Goal: Transaction & Acquisition: Purchase product/service

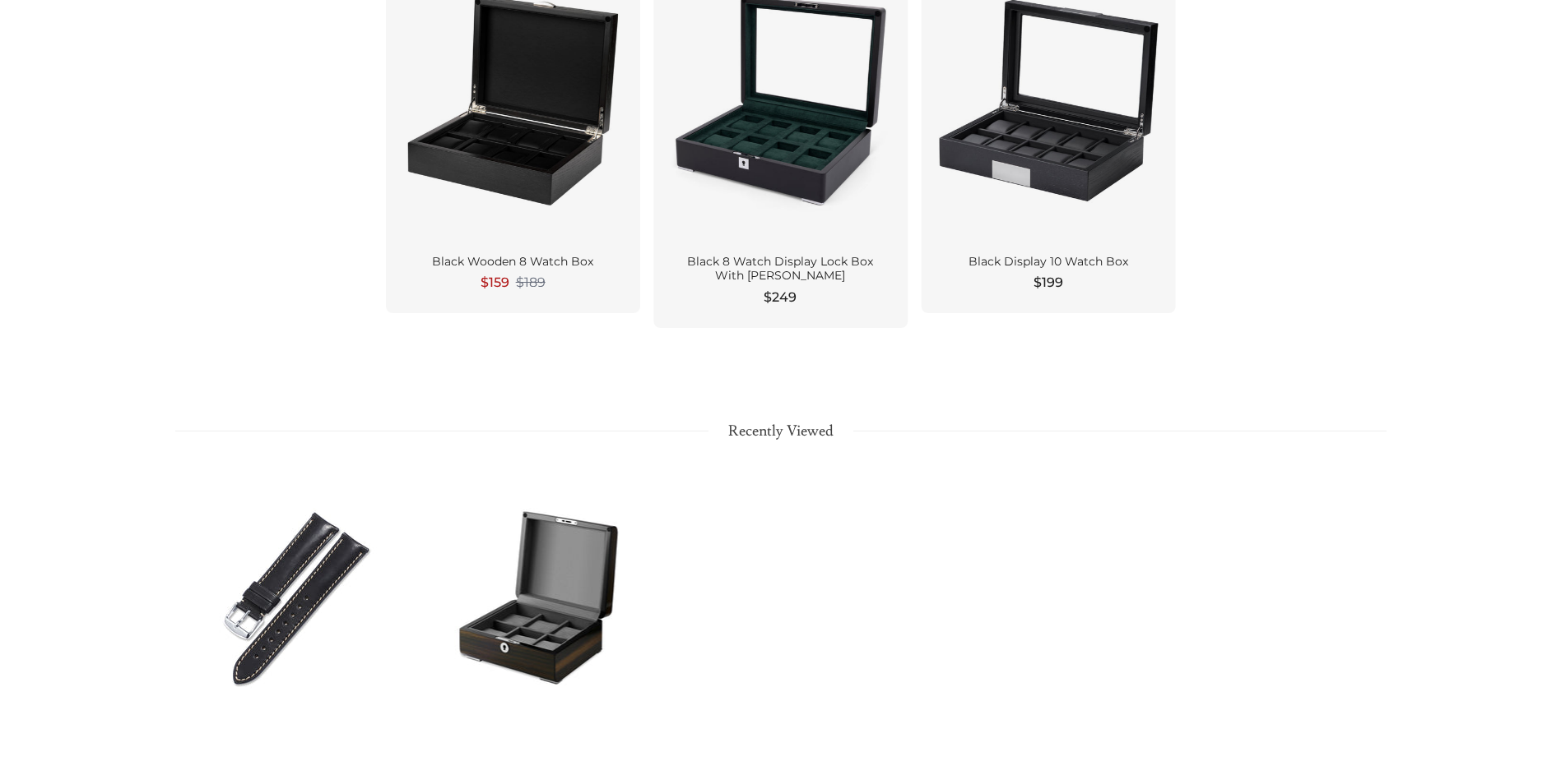
scroll to position [1974, 0]
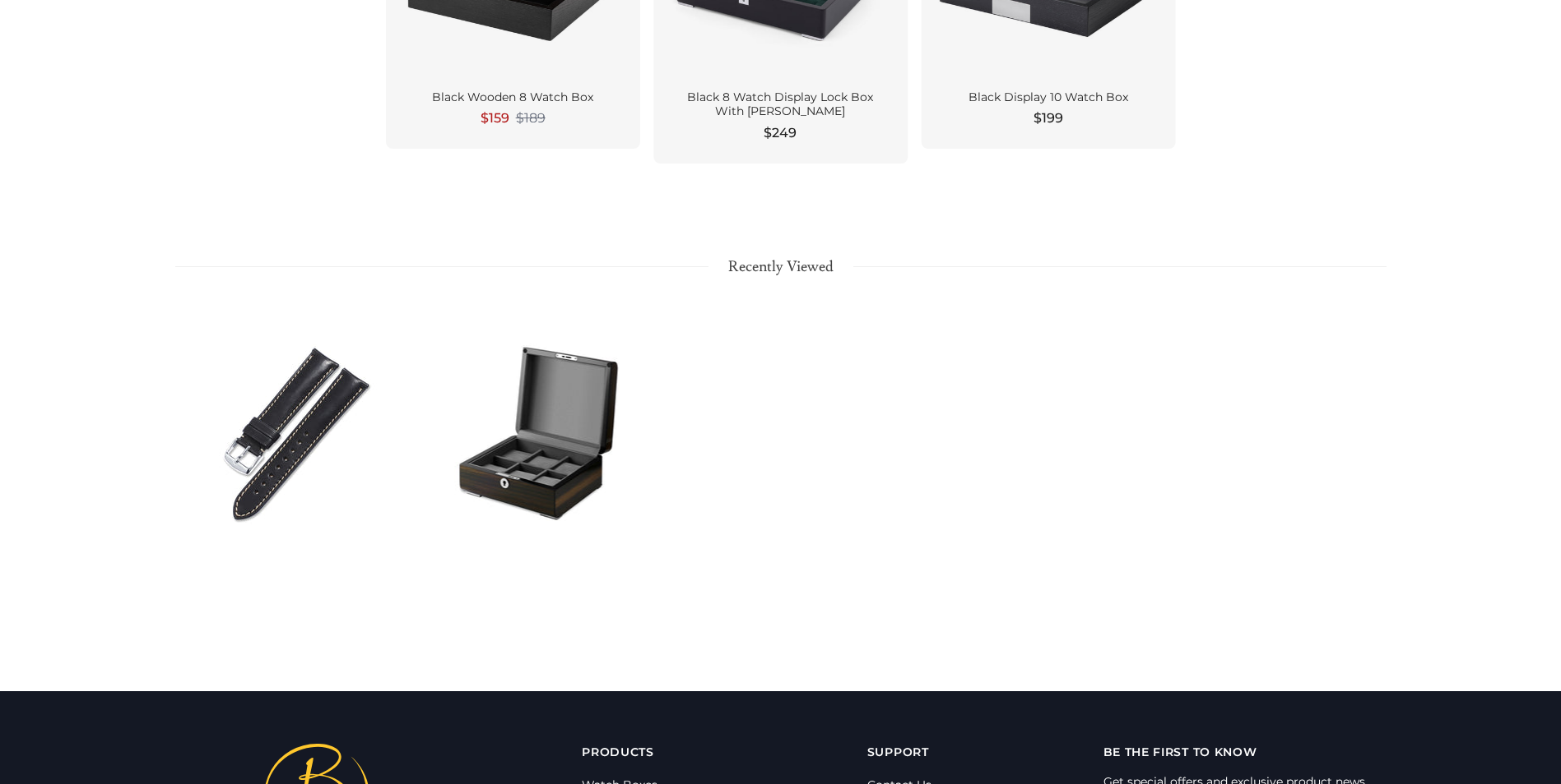
click at [544, 431] on div at bounding box center [538, 434] width 242 height 271
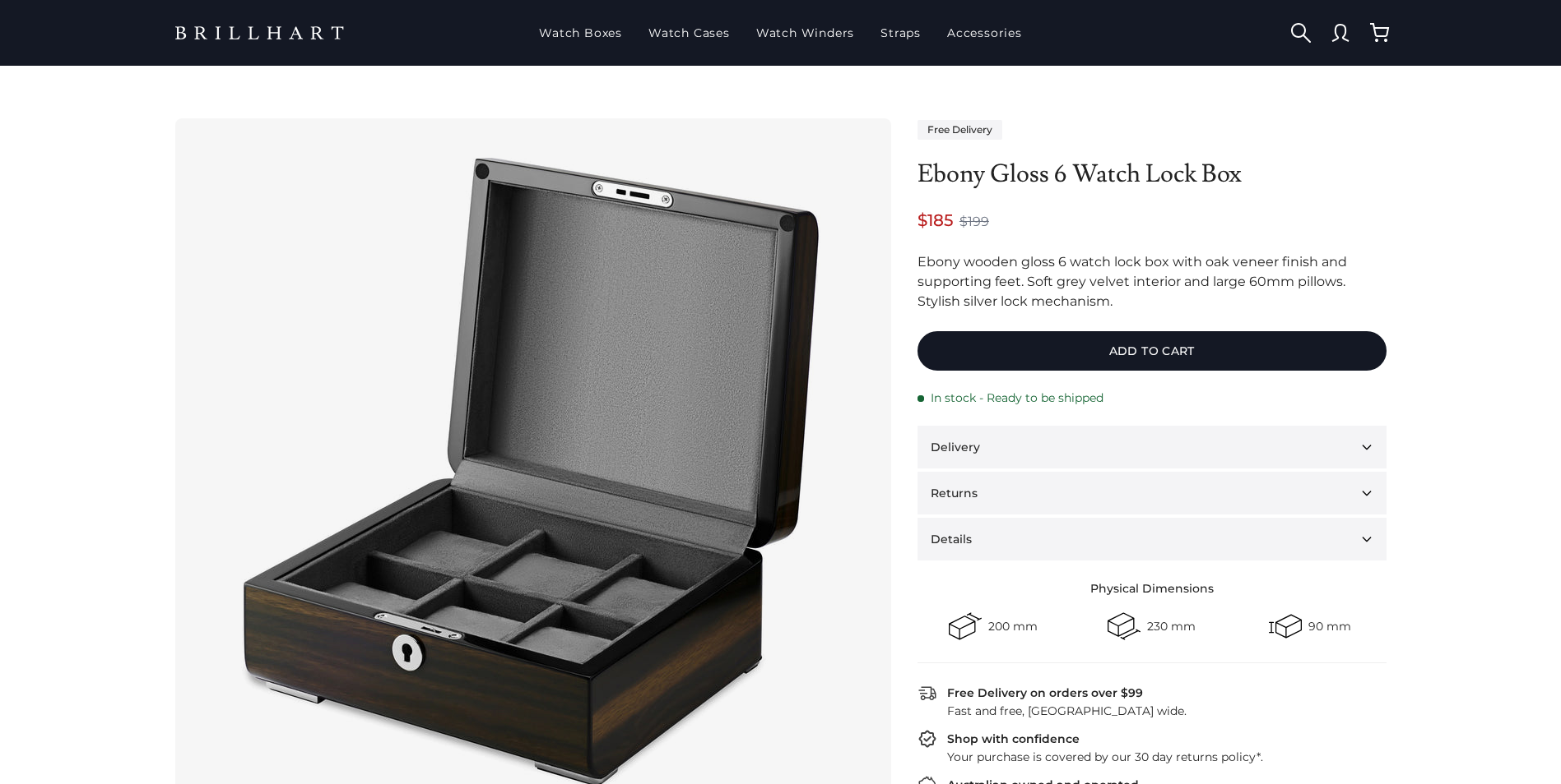
click at [974, 291] on div "Ebony wooden gloss 6 watch lock box with oak veneer finish and supporting feet.…" at bounding box center [1152, 282] width 469 height 59
drag, startPoint x: 1001, startPoint y: 692, endPoint x: 935, endPoint y: 232, distance: 464.7
click at [601, 427] on img at bounding box center [530, 474] width 658 height 658
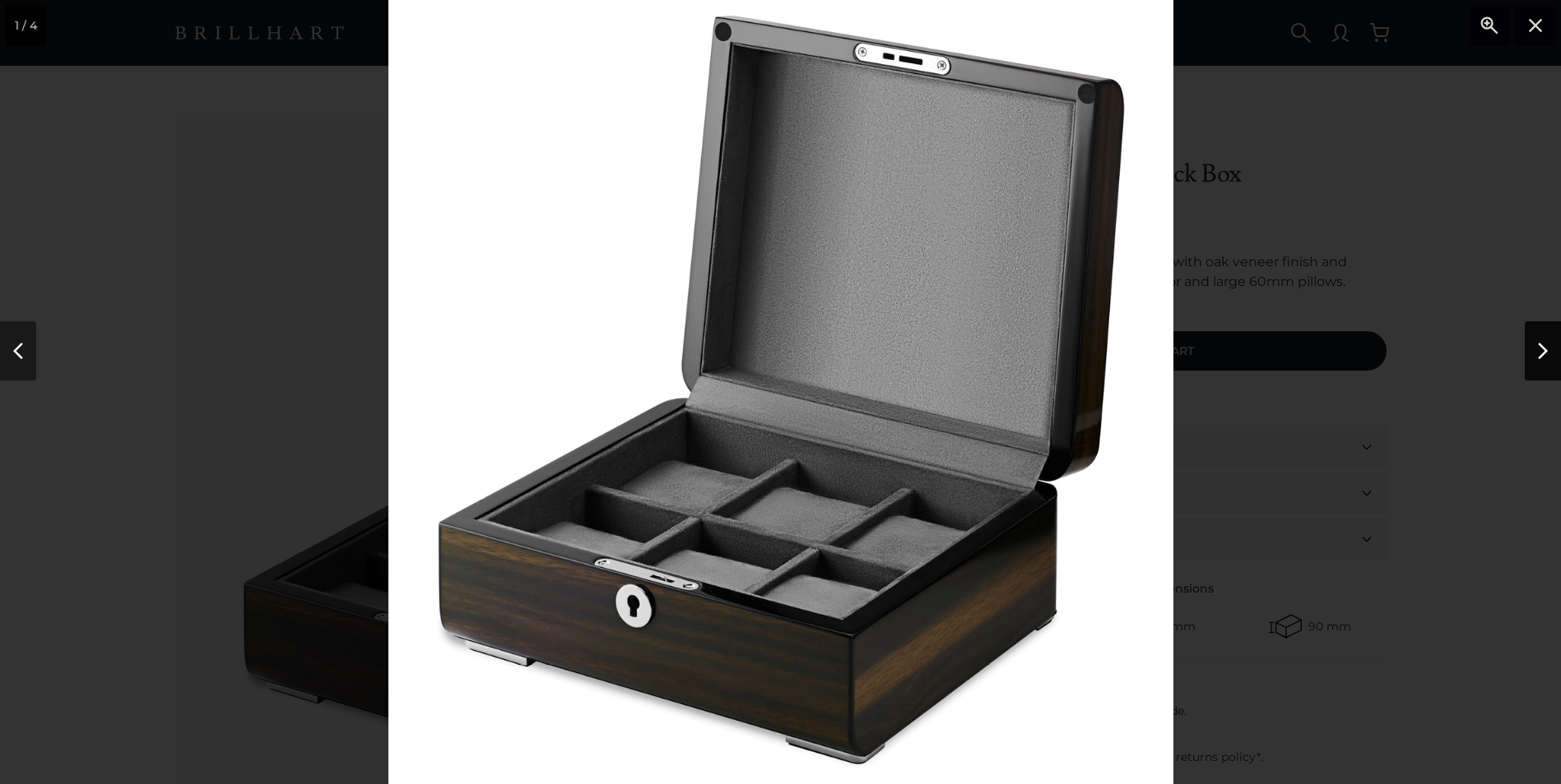
click at [1540, 348] on button "Next" at bounding box center [1542, 351] width 36 height 59
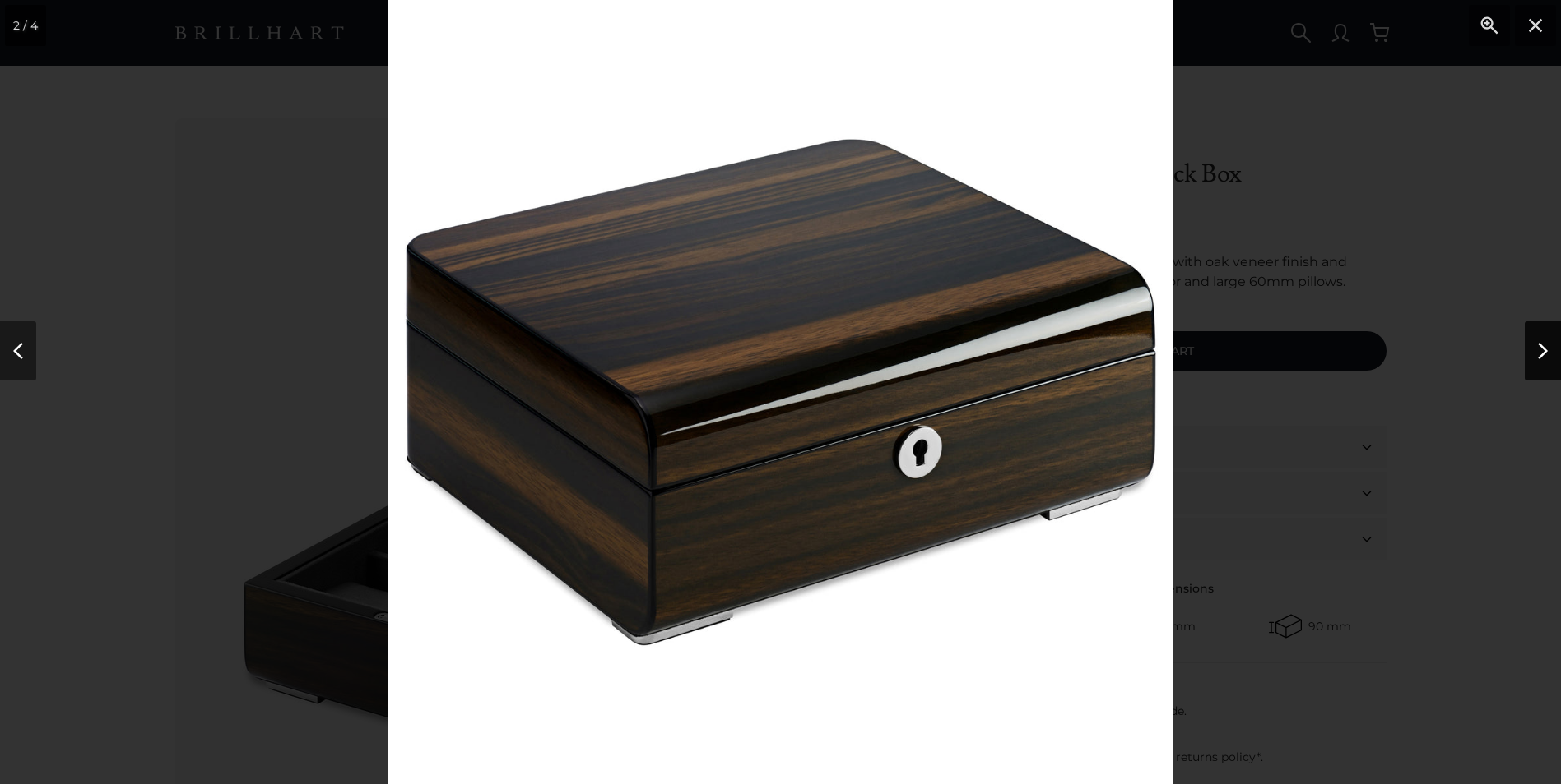
click at [1540, 348] on button "Next" at bounding box center [1542, 351] width 36 height 59
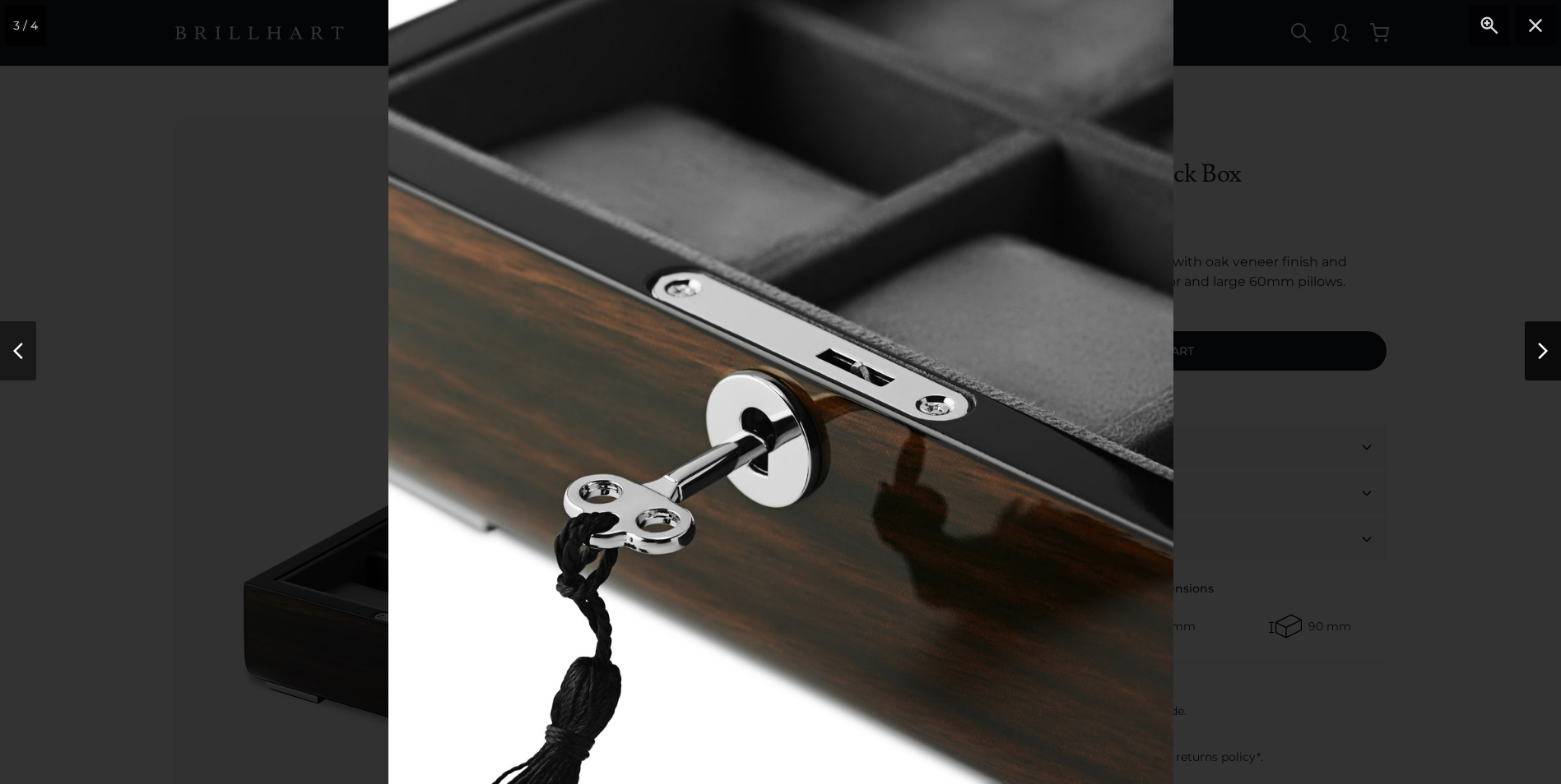
click at [1540, 348] on button "Next" at bounding box center [1542, 351] width 36 height 59
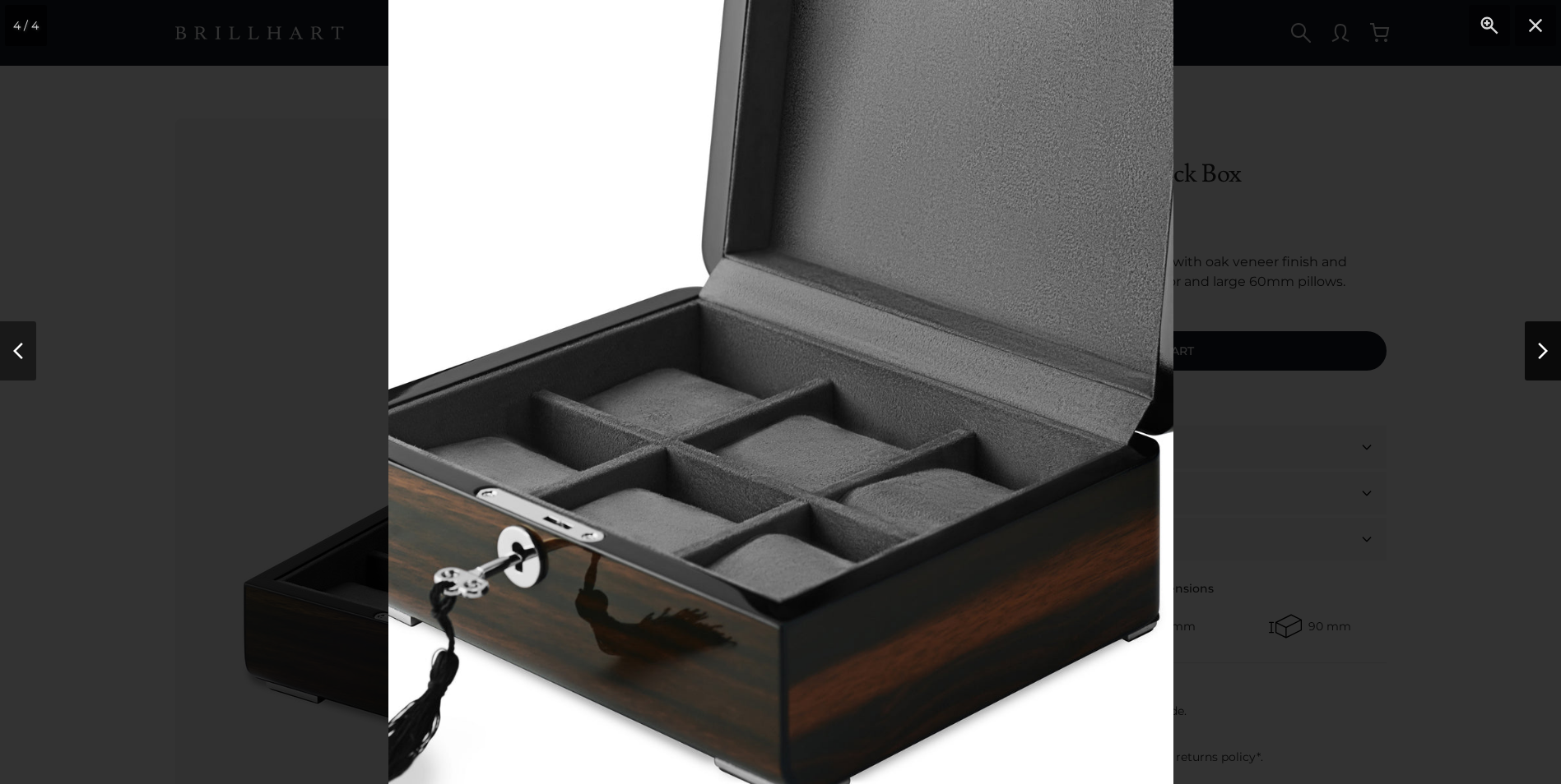
click at [1540, 348] on button "Next" at bounding box center [1542, 351] width 36 height 59
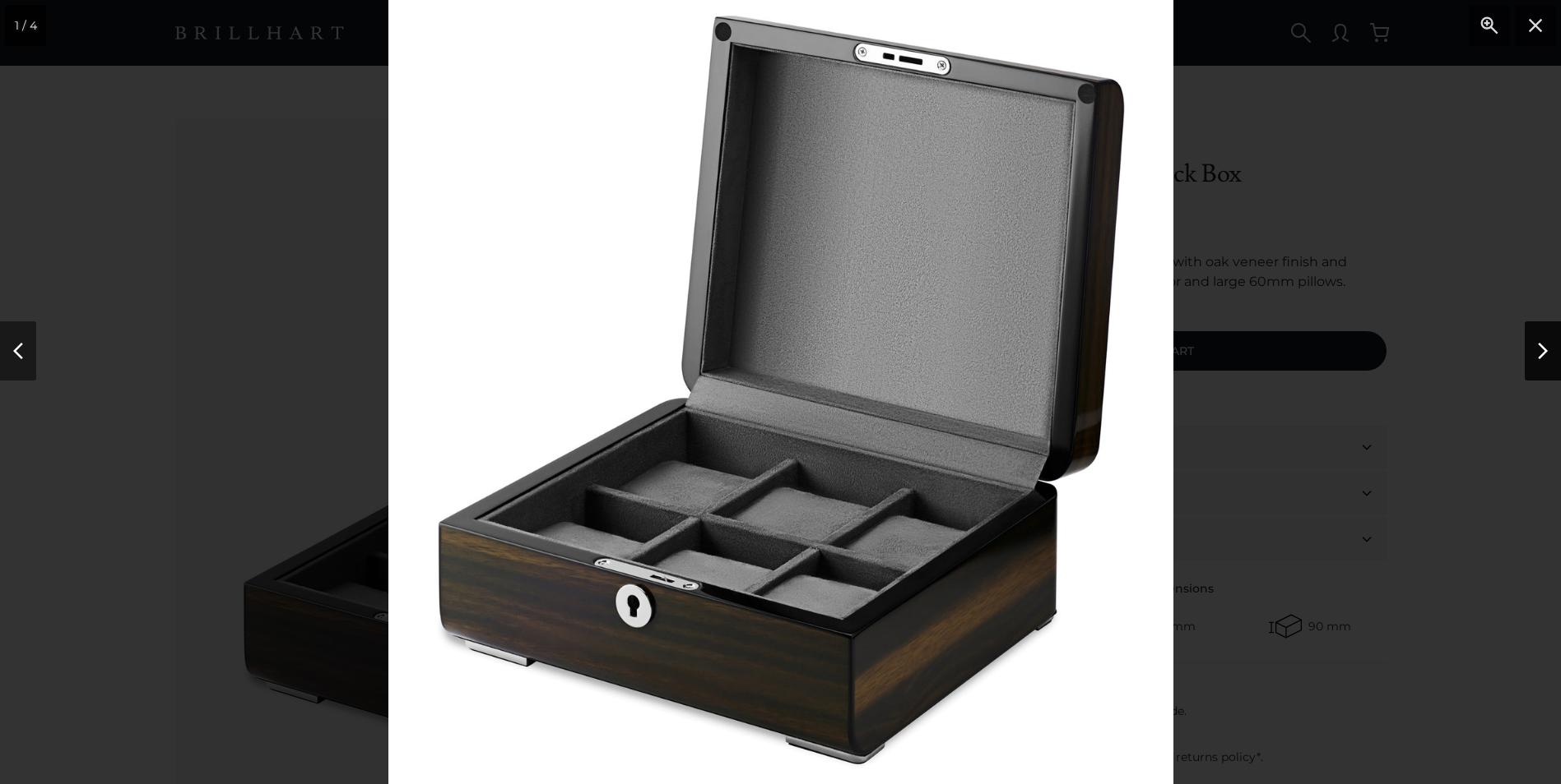
click at [1540, 348] on button "Next" at bounding box center [1542, 351] width 36 height 59
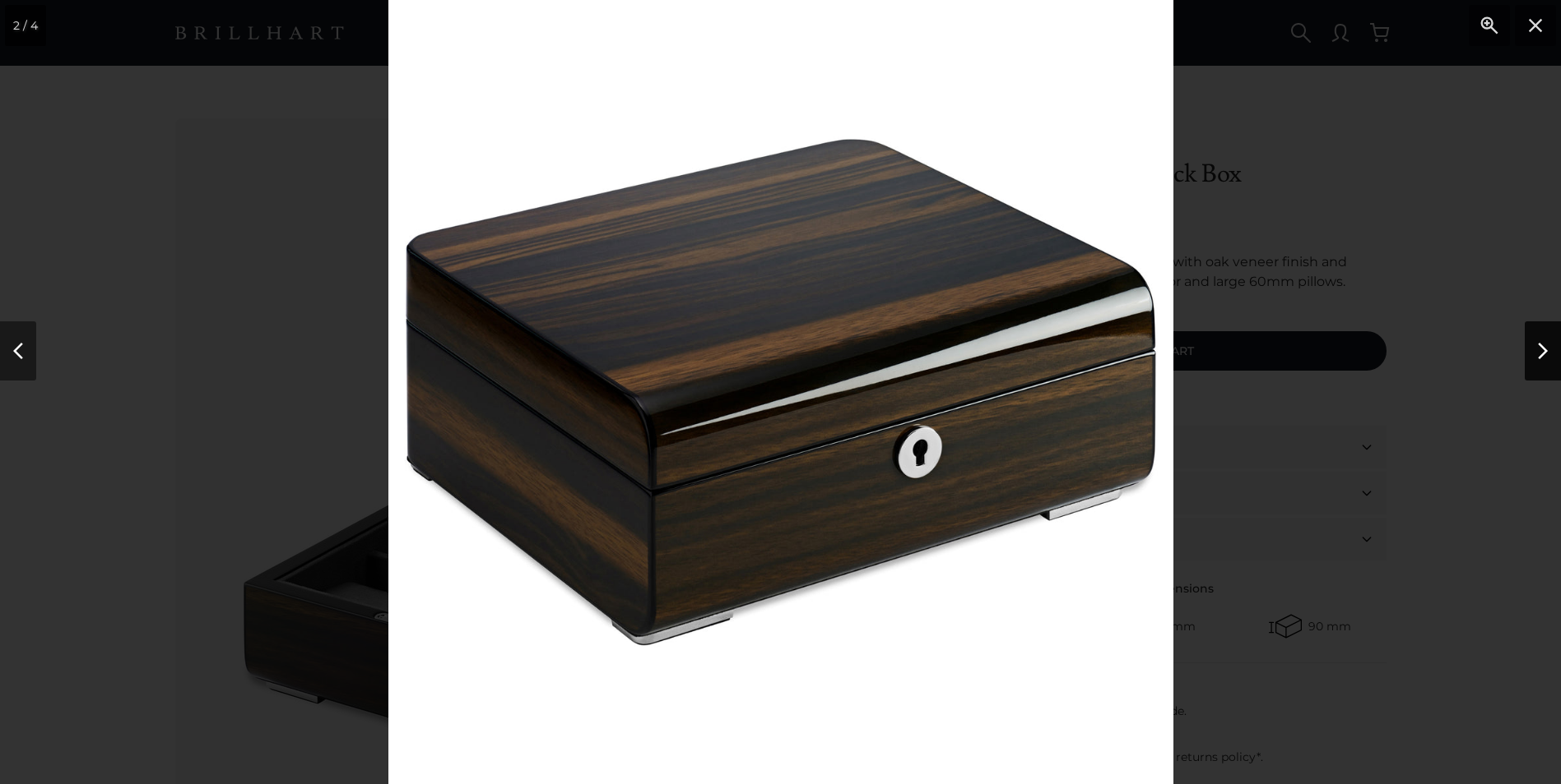
click at [1540, 348] on button "Next" at bounding box center [1542, 351] width 36 height 59
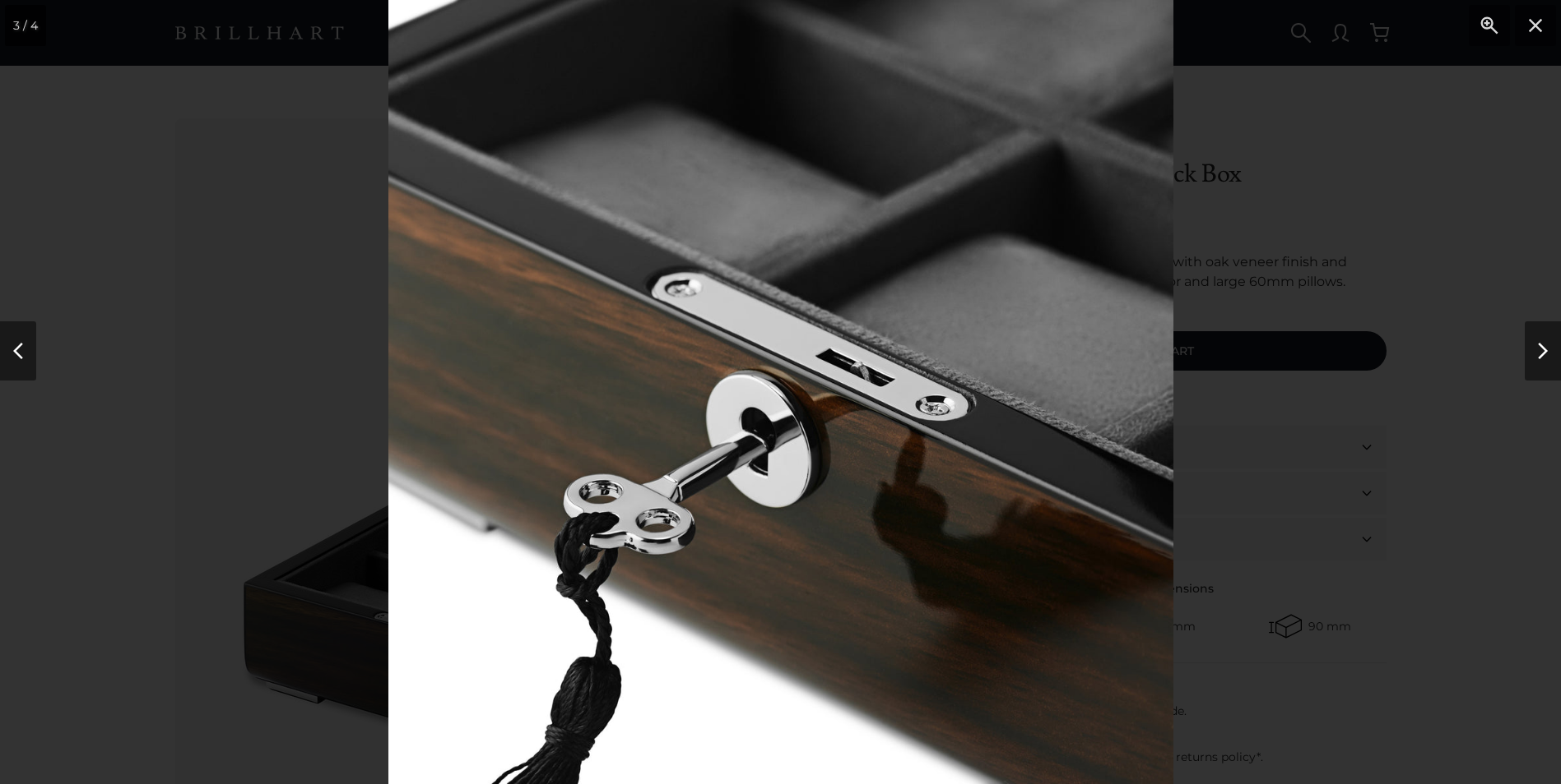
click at [1338, 563] on div at bounding box center [780, 392] width 1561 height 784
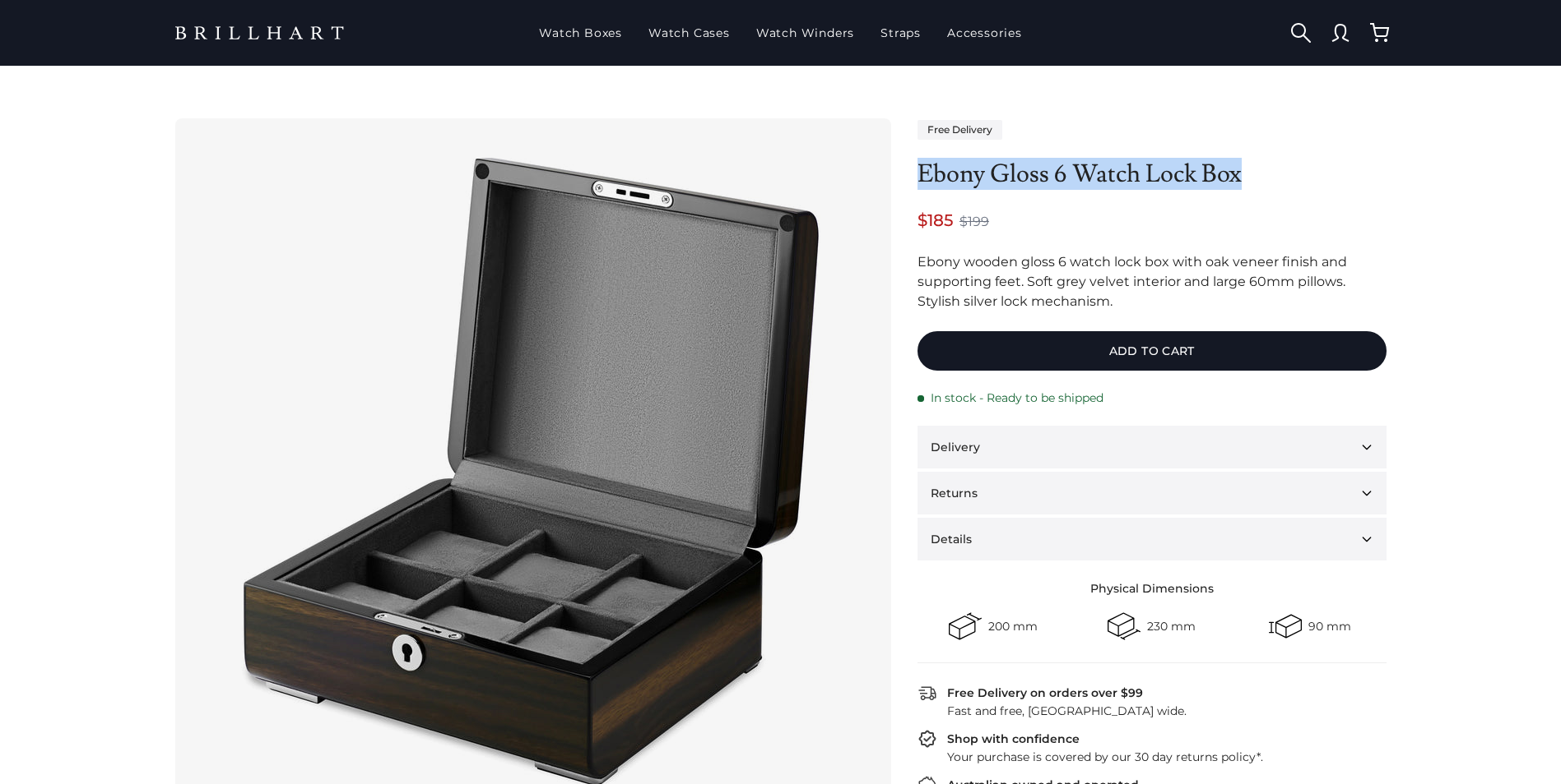
drag, startPoint x: 922, startPoint y: 173, endPoint x: 1242, endPoint y: 164, distance: 320.1
click at [1242, 164] on h1 "Ebony Gloss 6 Watch Lock Box" at bounding box center [1152, 174] width 469 height 29
copy h1 "Ebony Gloss 6 Watch Lock Box"
click at [1007, 292] on div "Ebony wooden gloss 6 watch lock box with oak veneer finish and supporting feet.…" at bounding box center [1152, 282] width 469 height 59
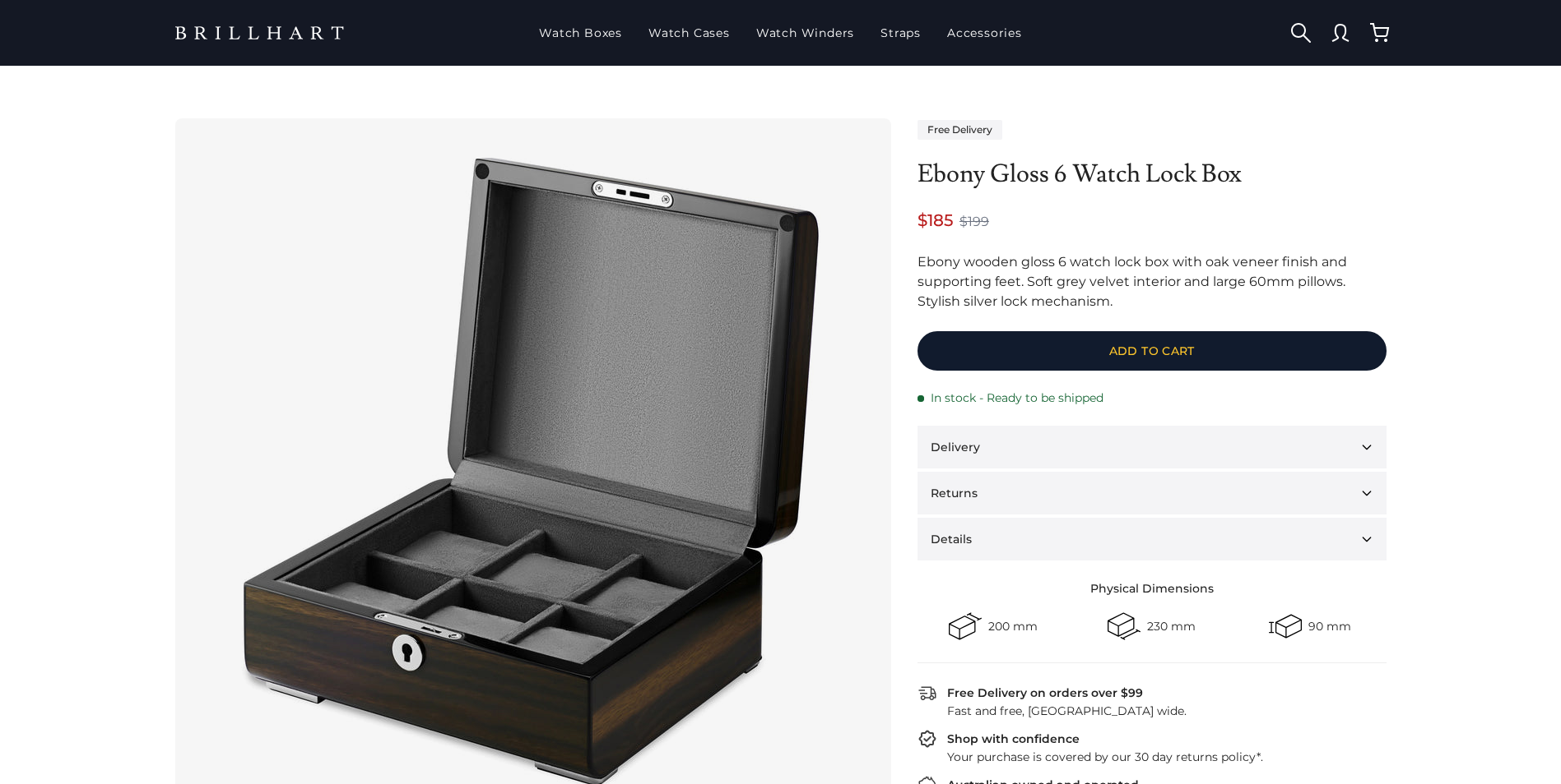
click at [1129, 348] on button "Add to cart" at bounding box center [1152, 351] width 469 height 40
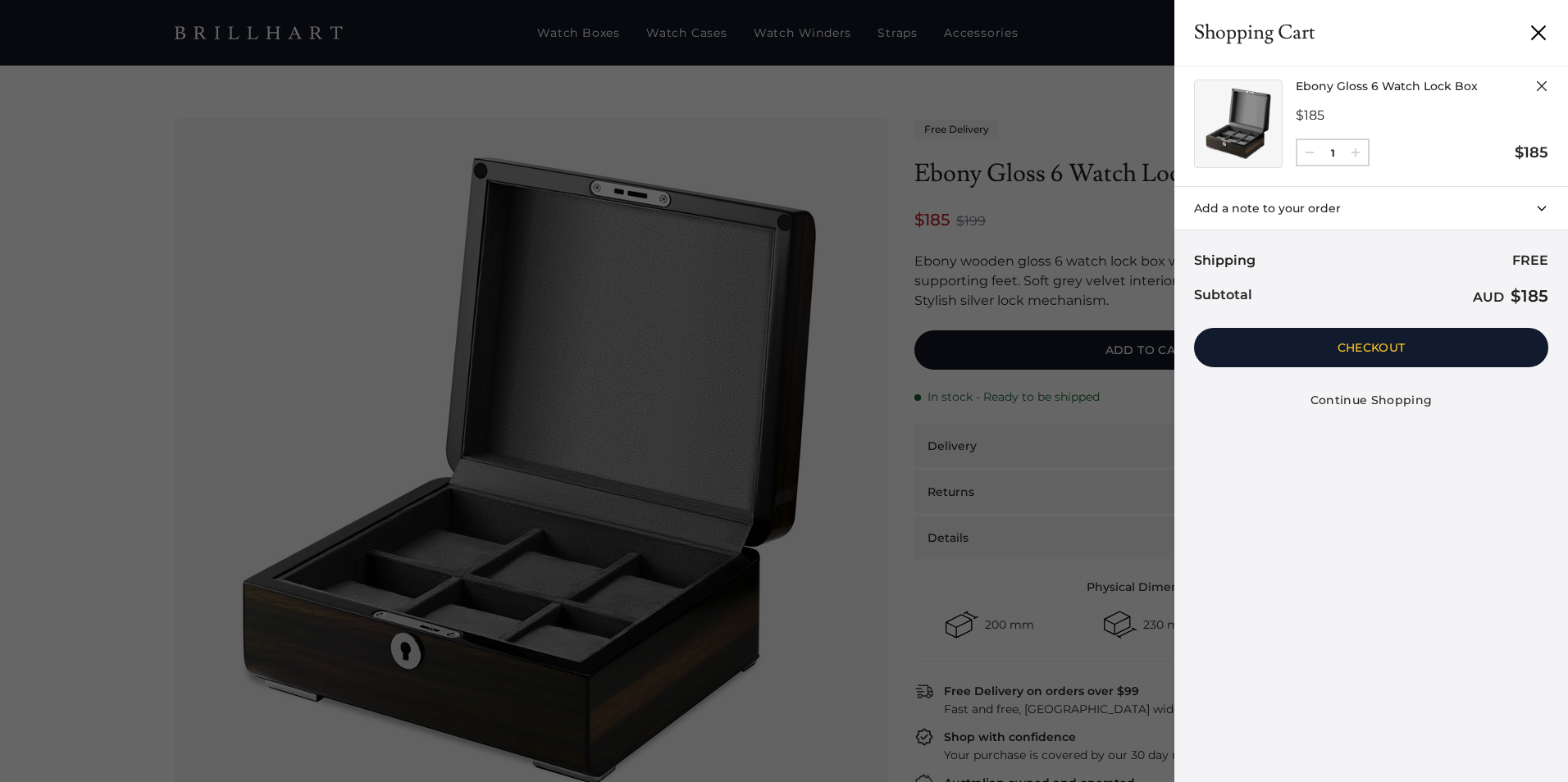
click at [1342, 348] on button "Checkout" at bounding box center [1371, 347] width 354 height 40
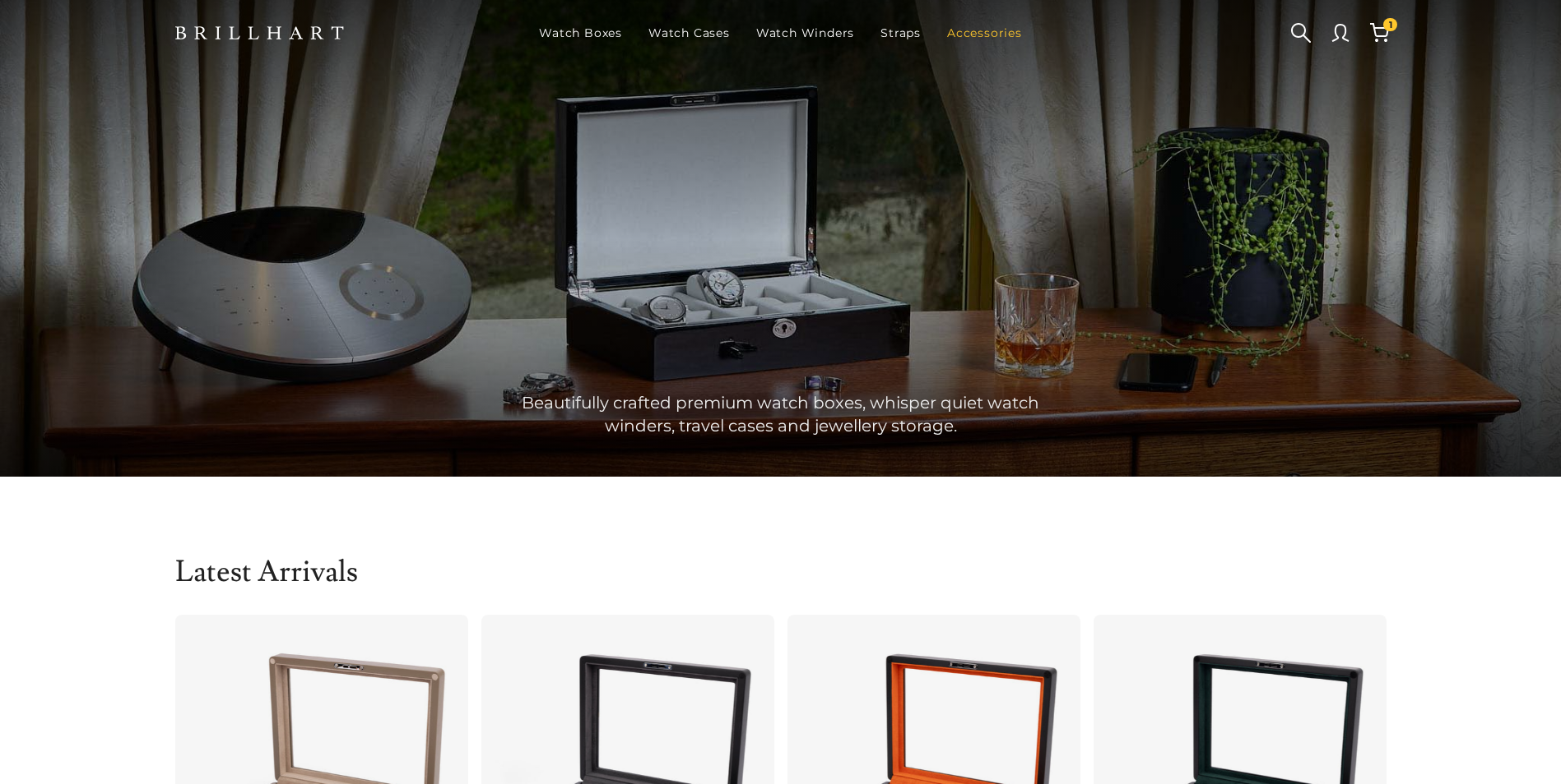
click at [959, 37] on link "Accessories" at bounding box center [984, 33] width 88 height 43
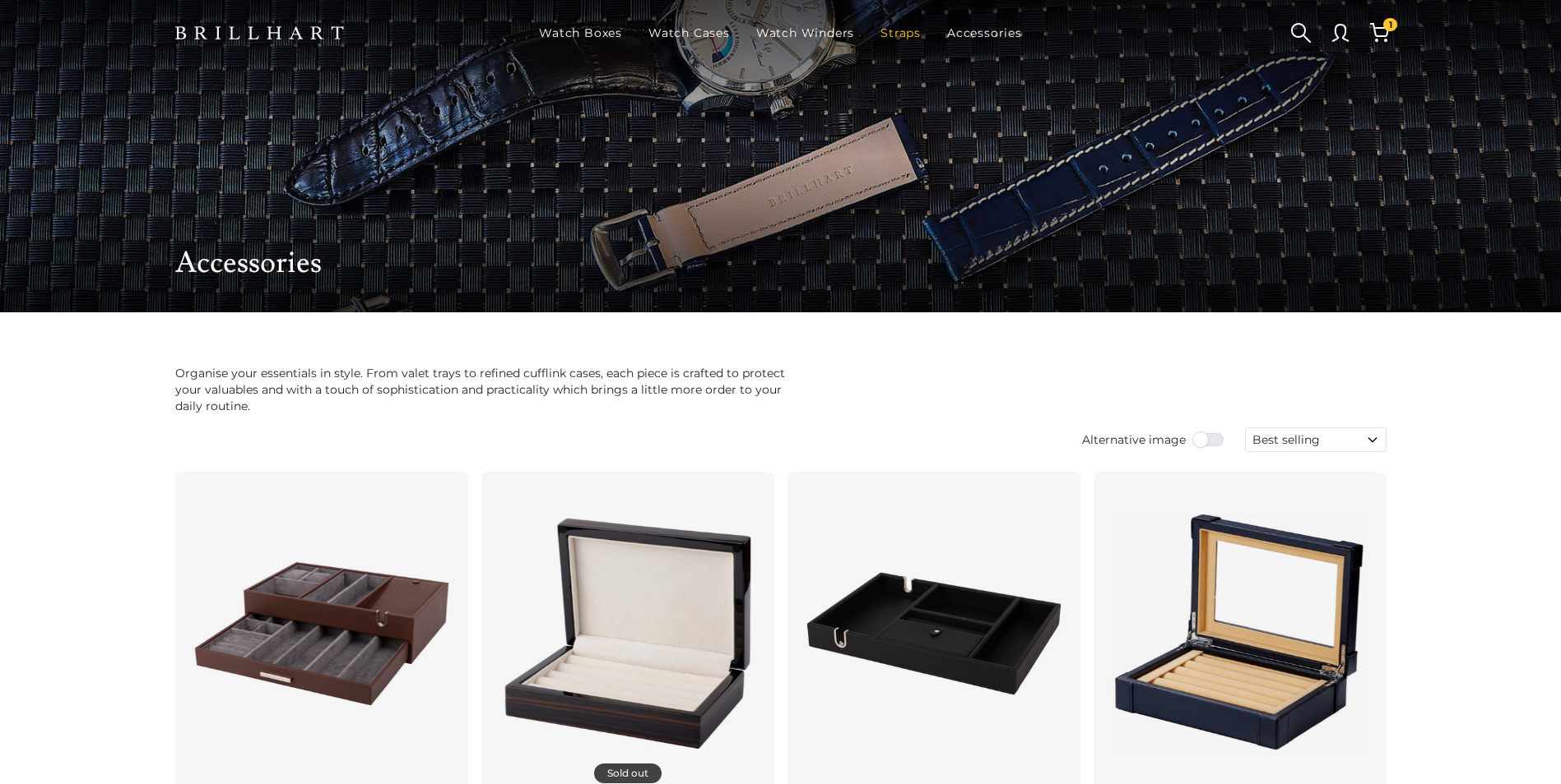
click at [901, 34] on link "Straps" at bounding box center [900, 33] width 54 height 43
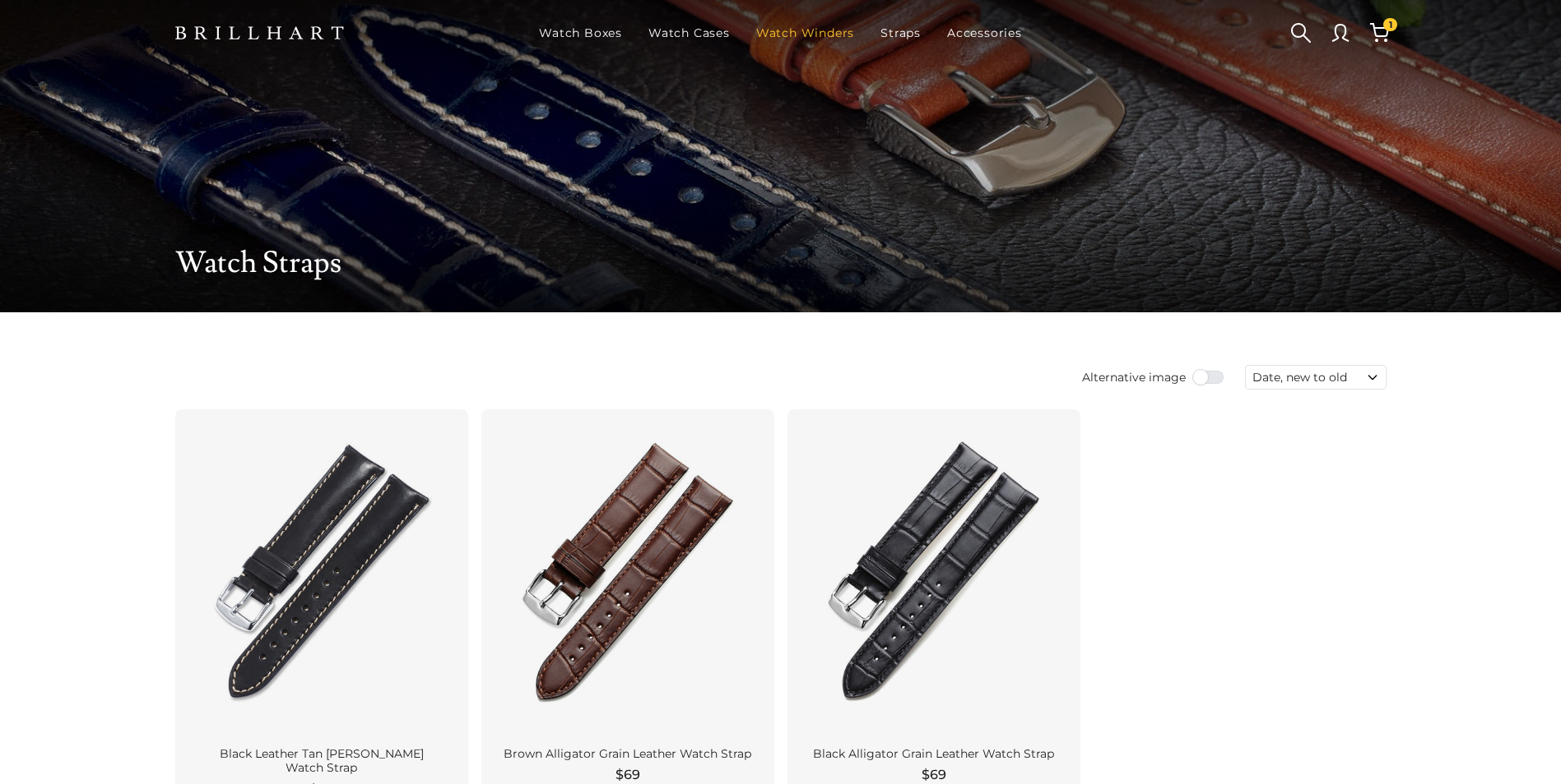
click at [831, 27] on link "Watch Winders" at bounding box center [805, 33] width 111 height 43
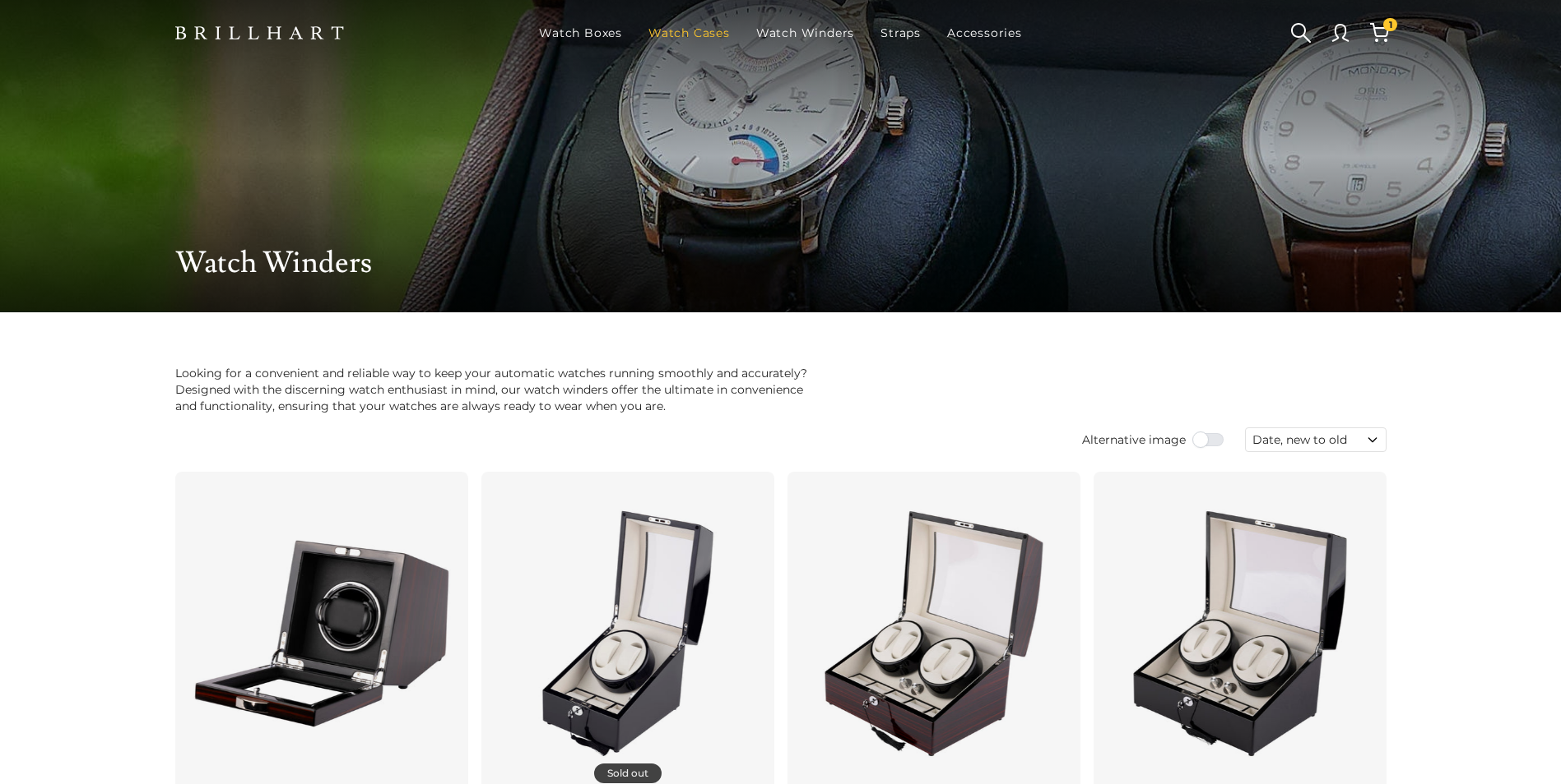
click at [702, 31] on link "Watch Cases" at bounding box center [688, 33] width 94 height 43
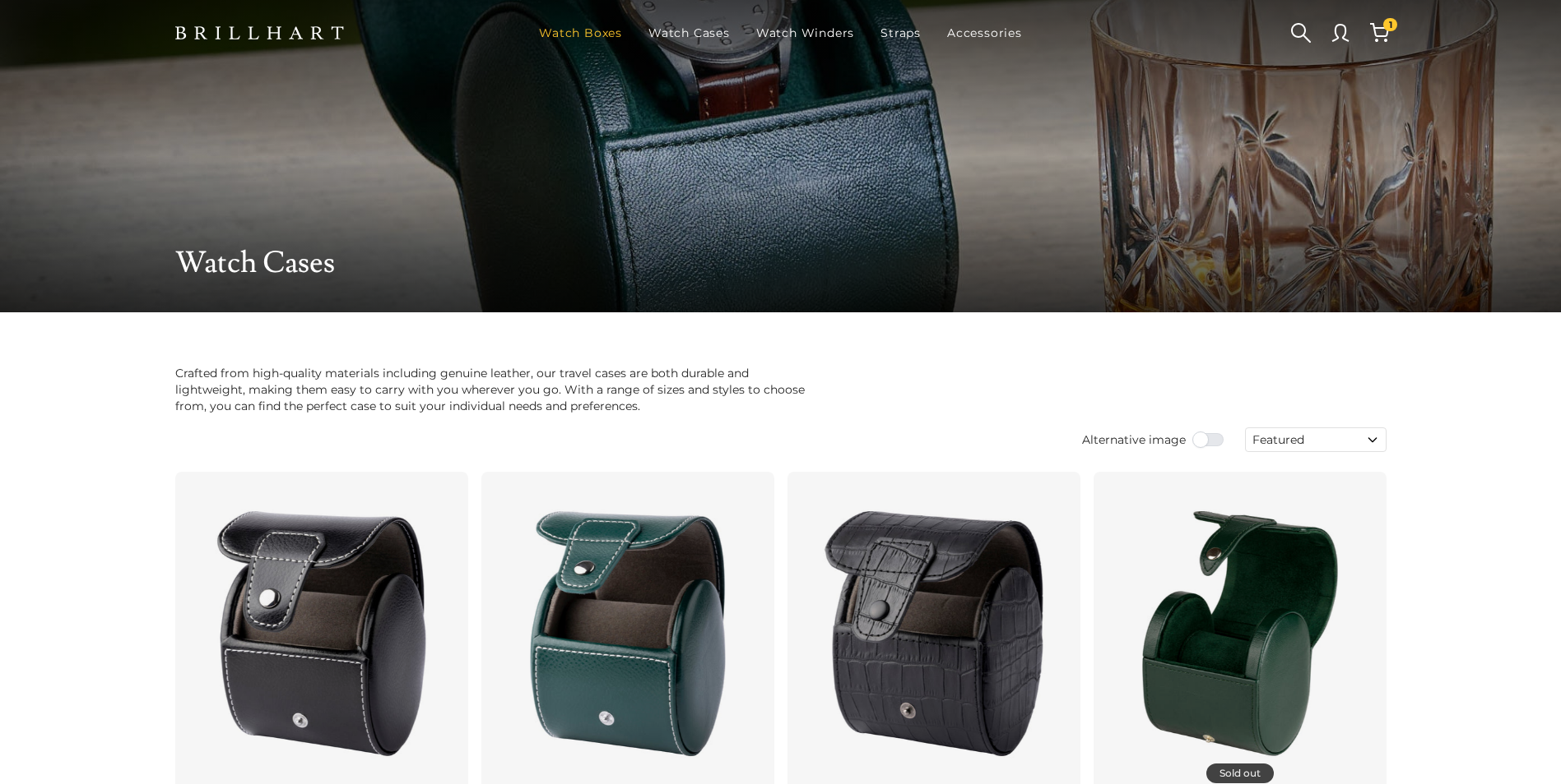
click at [605, 35] on link "Watch Boxes" at bounding box center [580, 33] width 96 height 43
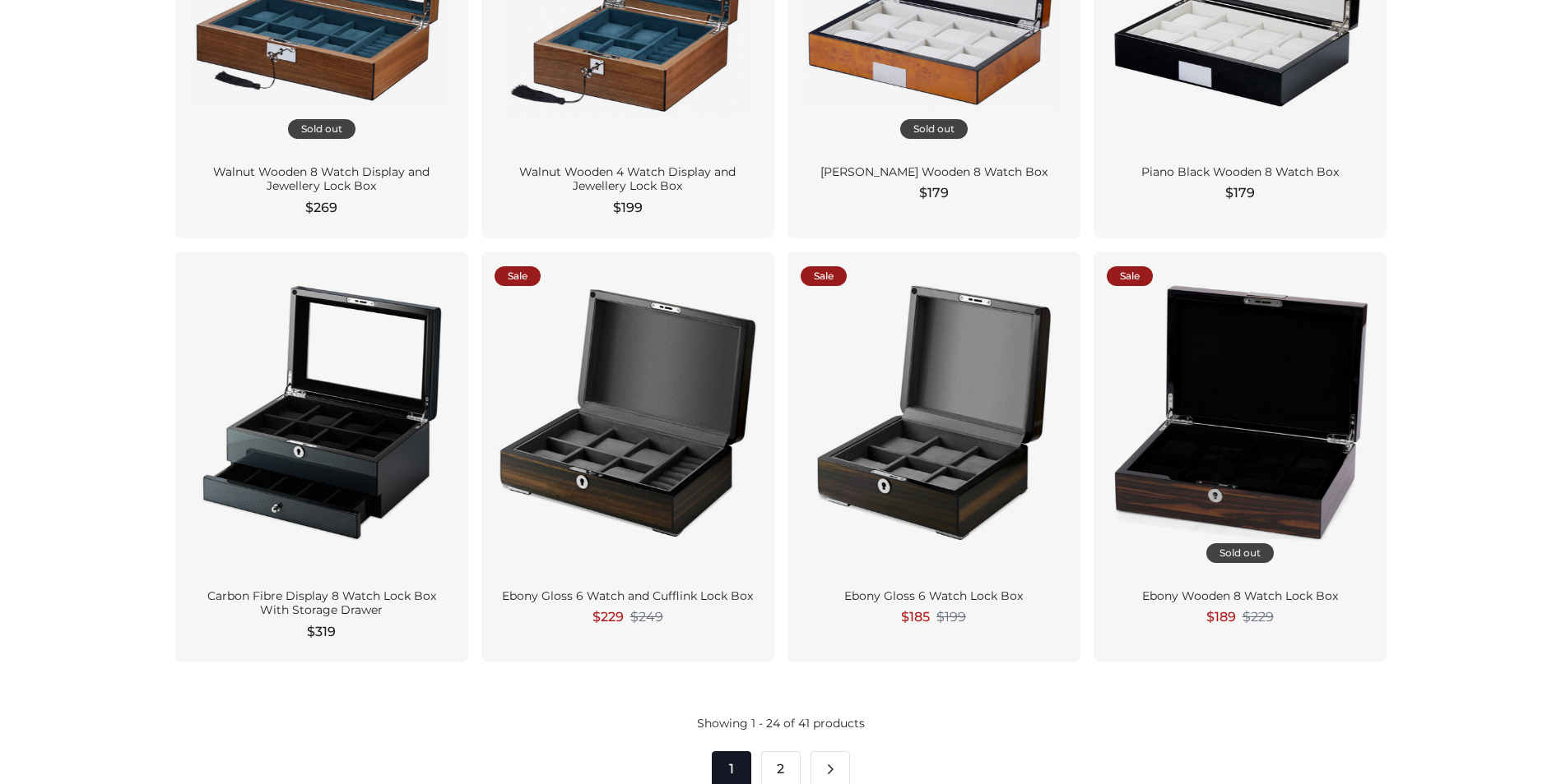
scroll to position [2385, 0]
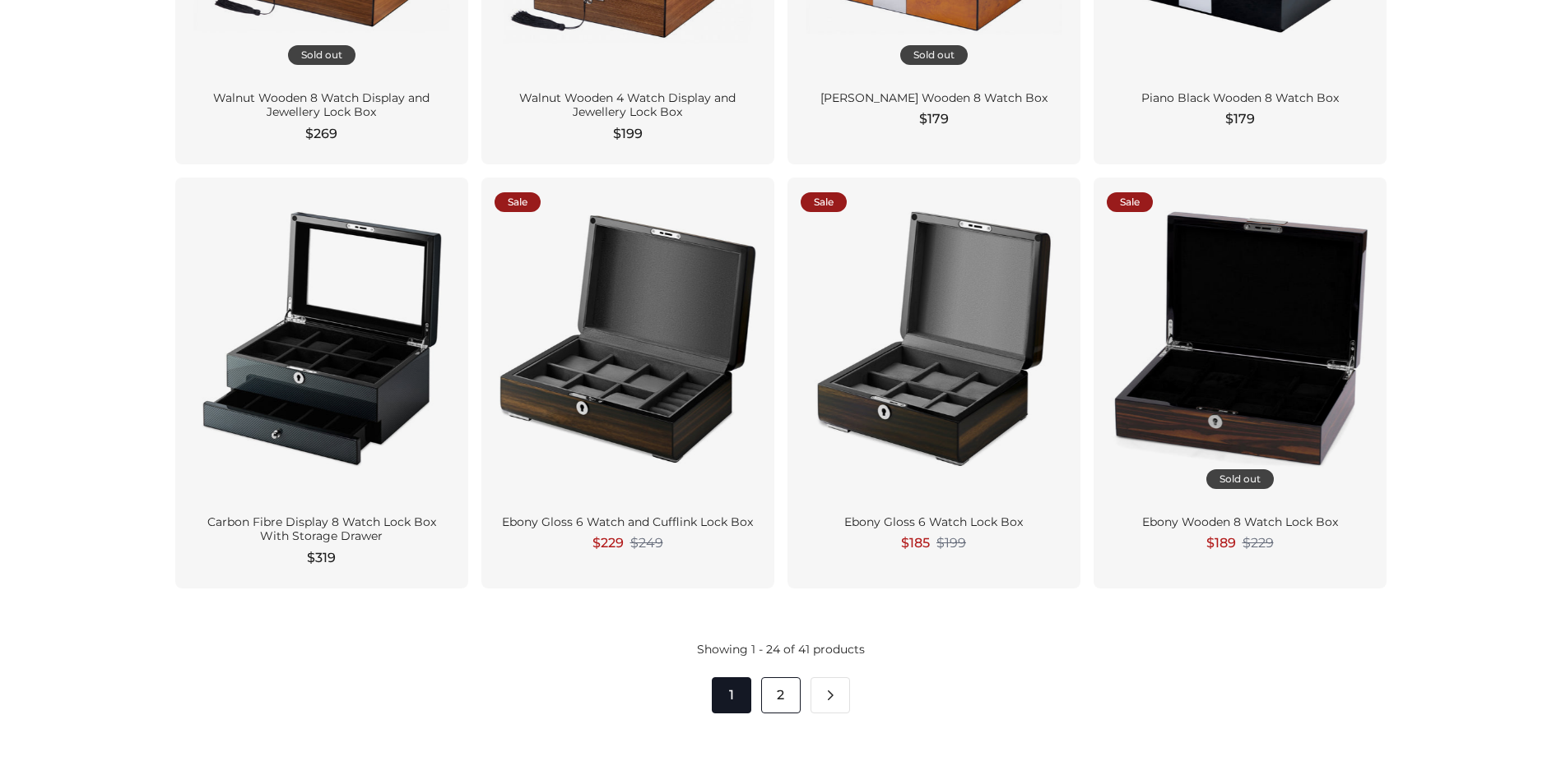
click at [782, 695] on link "2" at bounding box center [780, 695] width 40 height 36
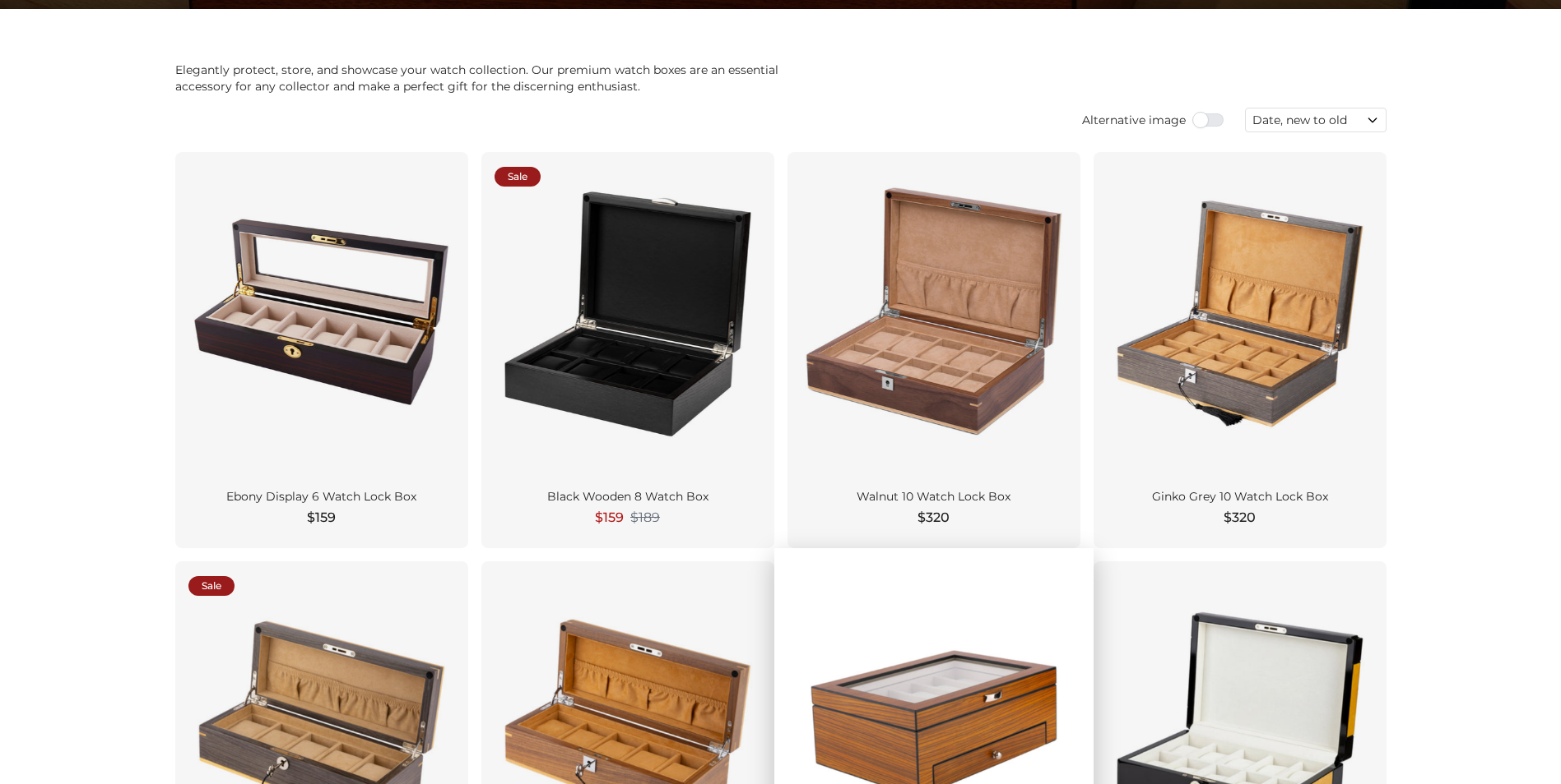
scroll to position [247, 0]
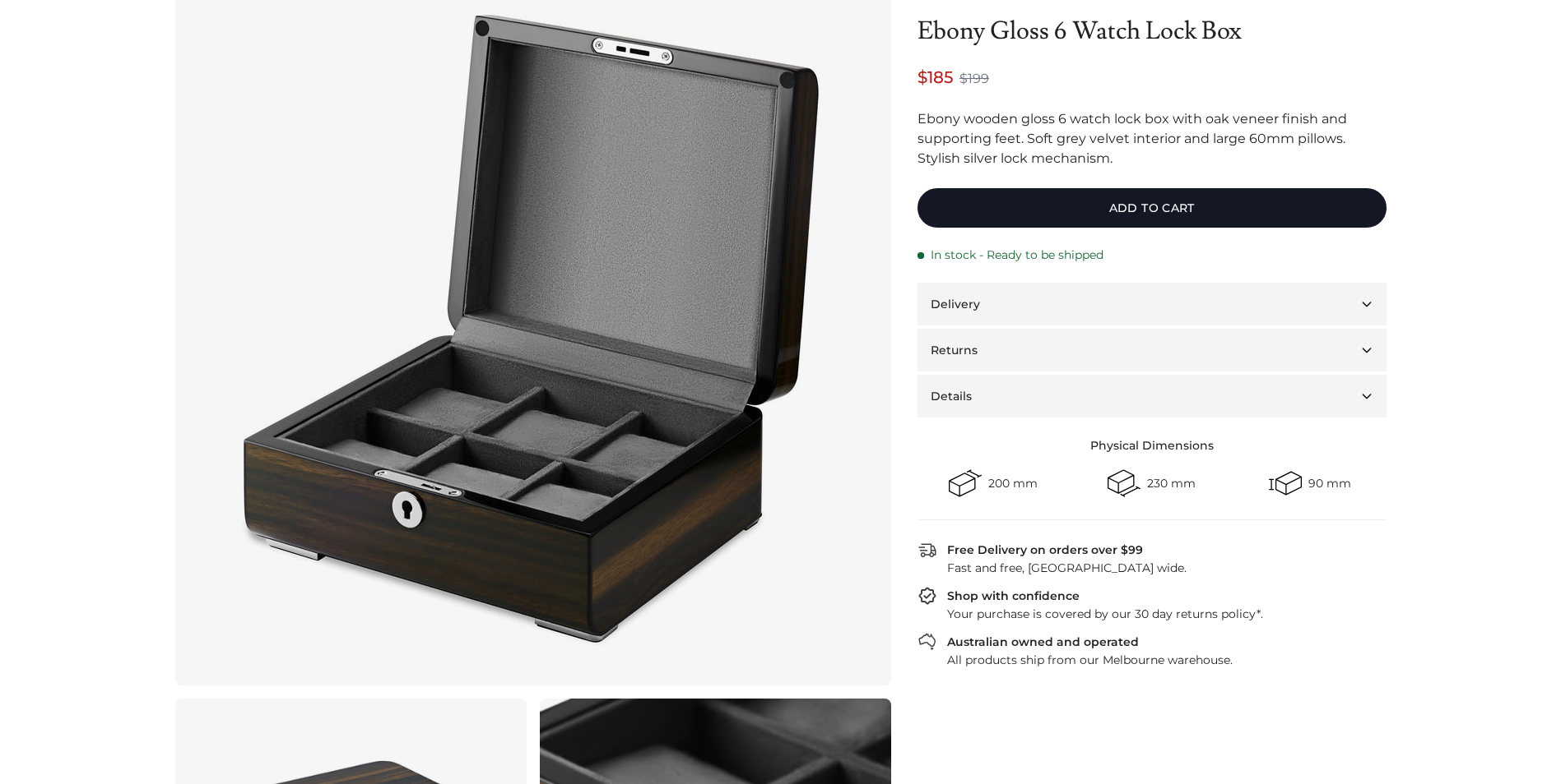
scroll to position [83, 0]
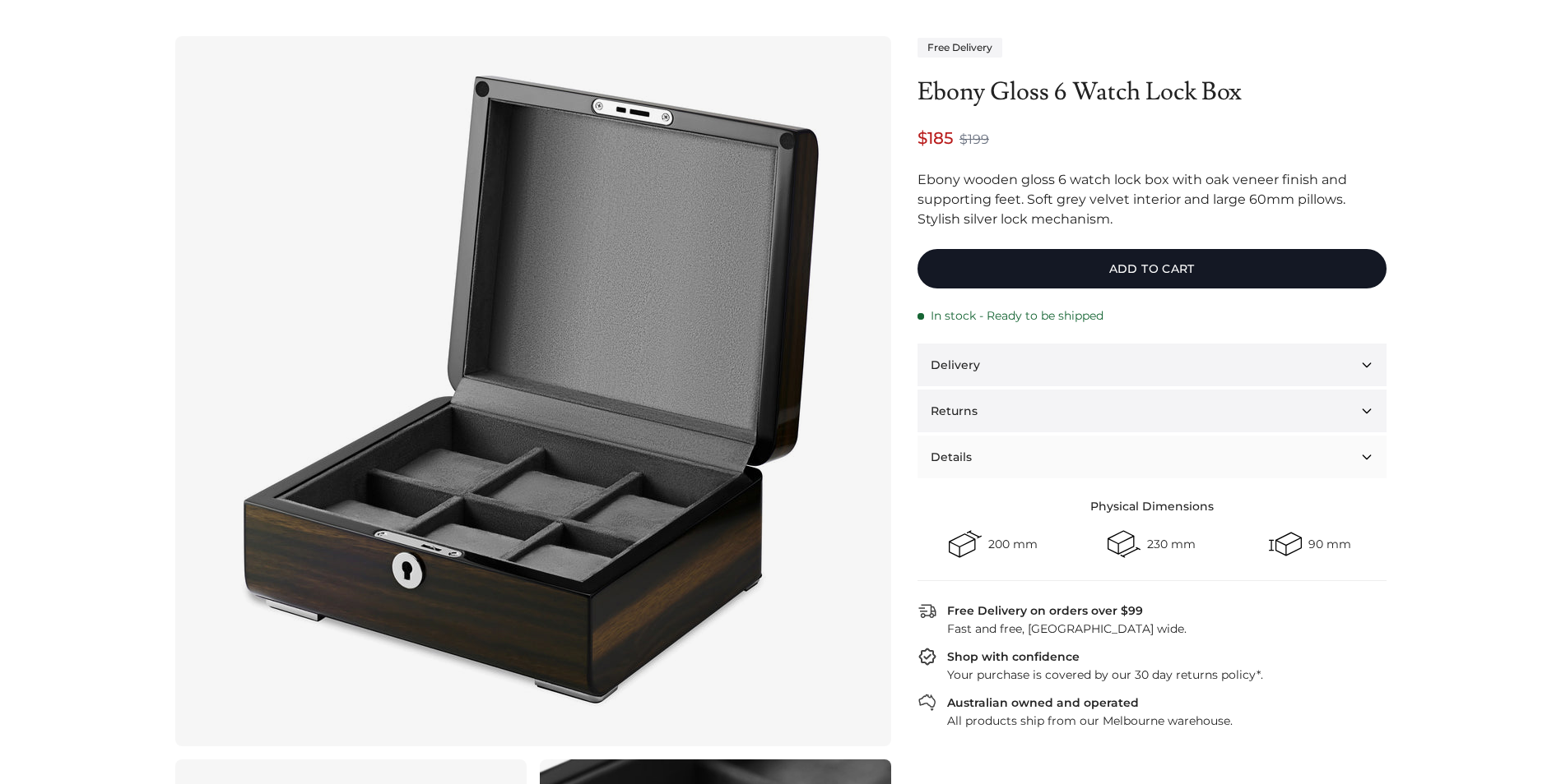
click at [981, 453] on button "Details" at bounding box center [1152, 457] width 469 height 43
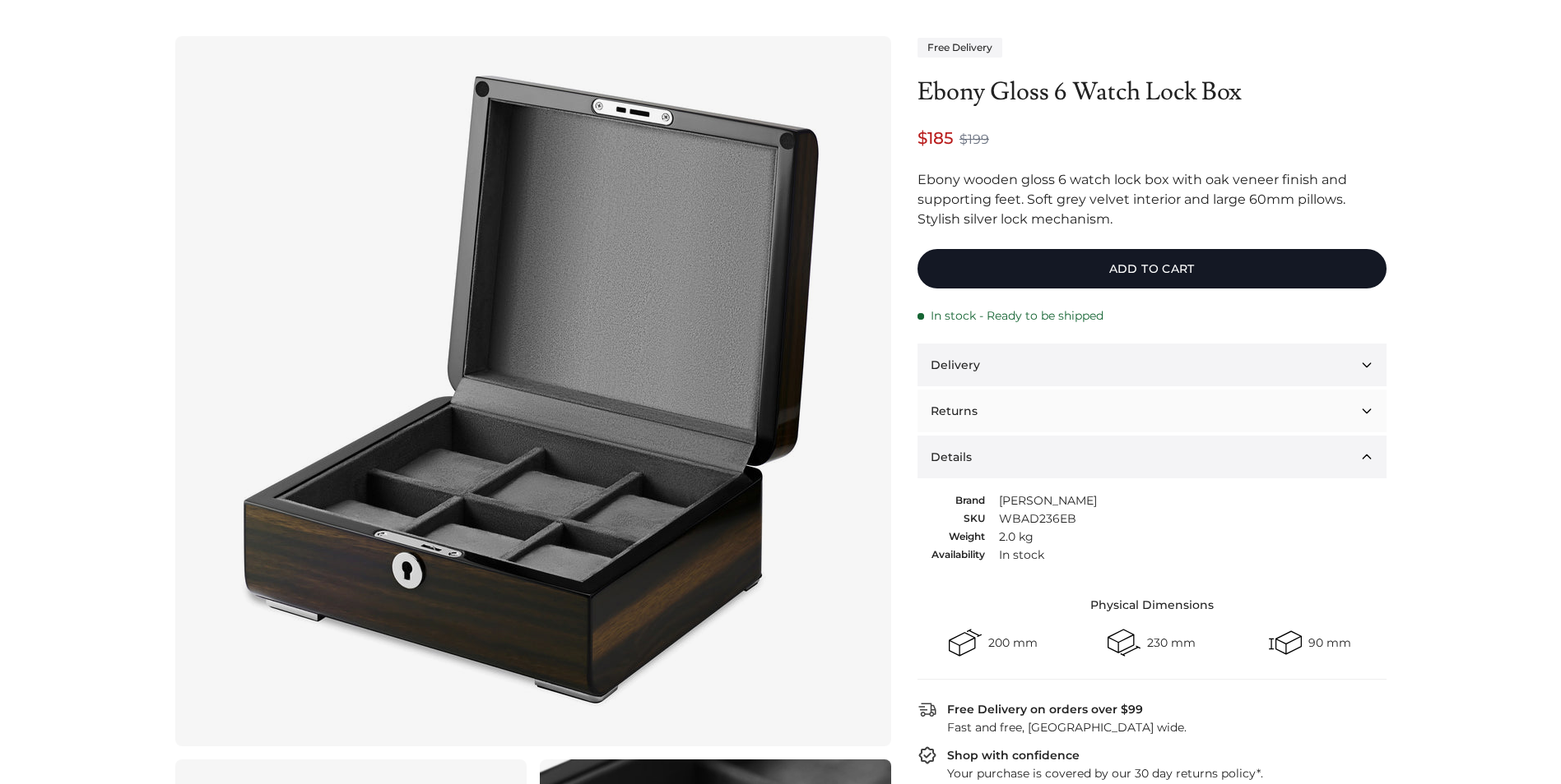
click at [1034, 403] on button "Returns" at bounding box center [1152, 411] width 469 height 43
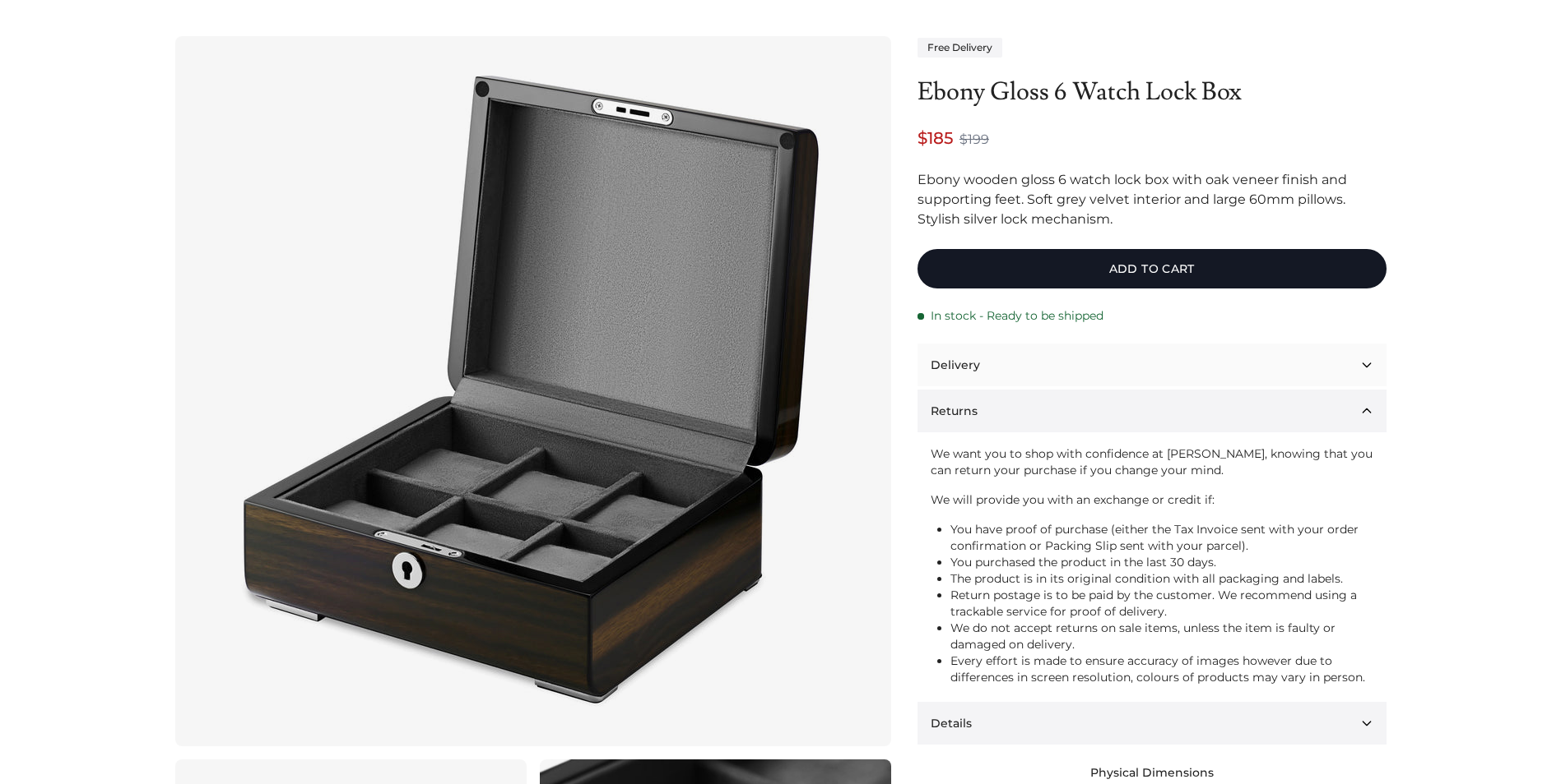
click at [1050, 360] on button "Delivery" at bounding box center [1152, 365] width 469 height 43
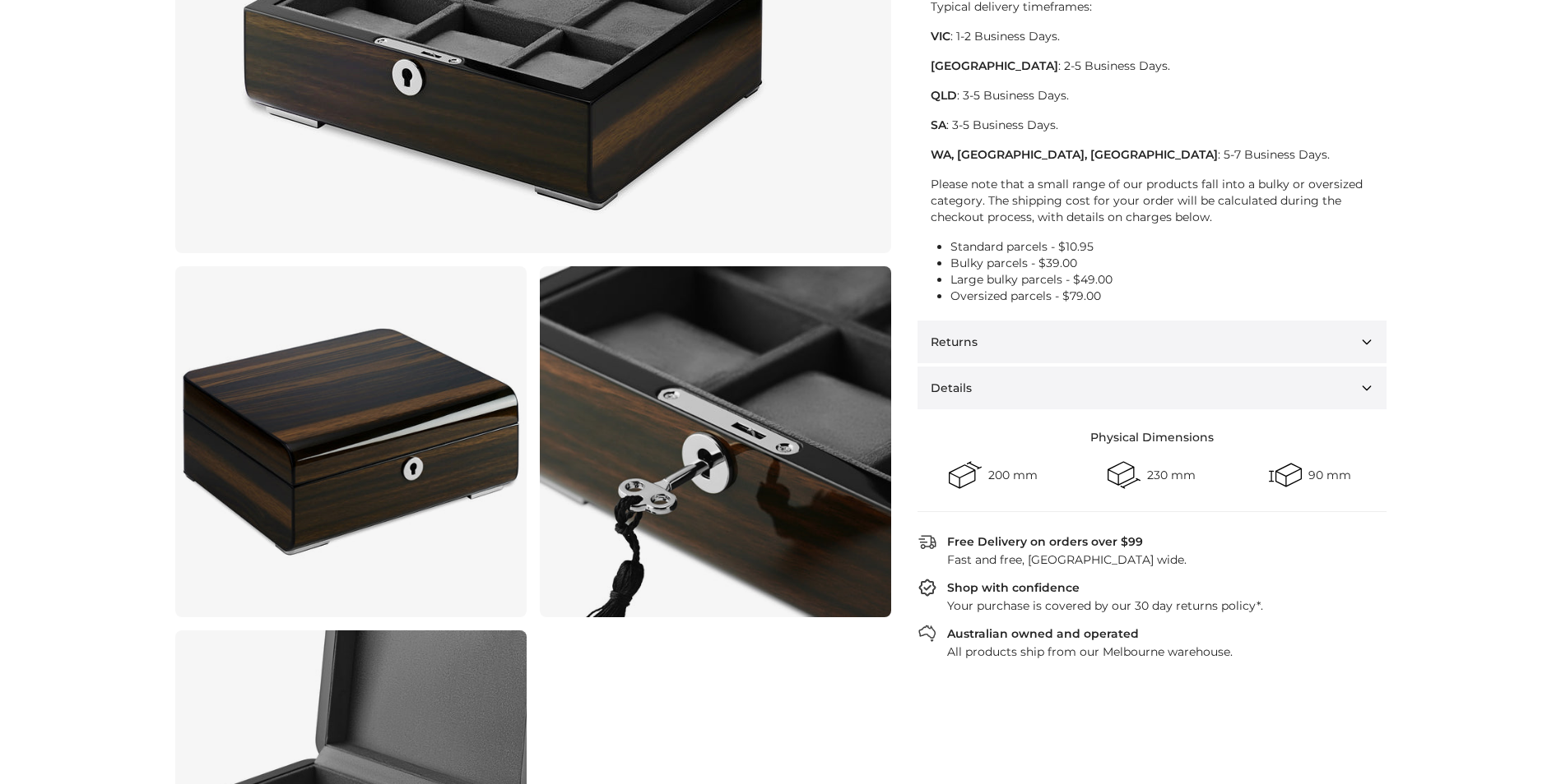
scroll to position [164, 0]
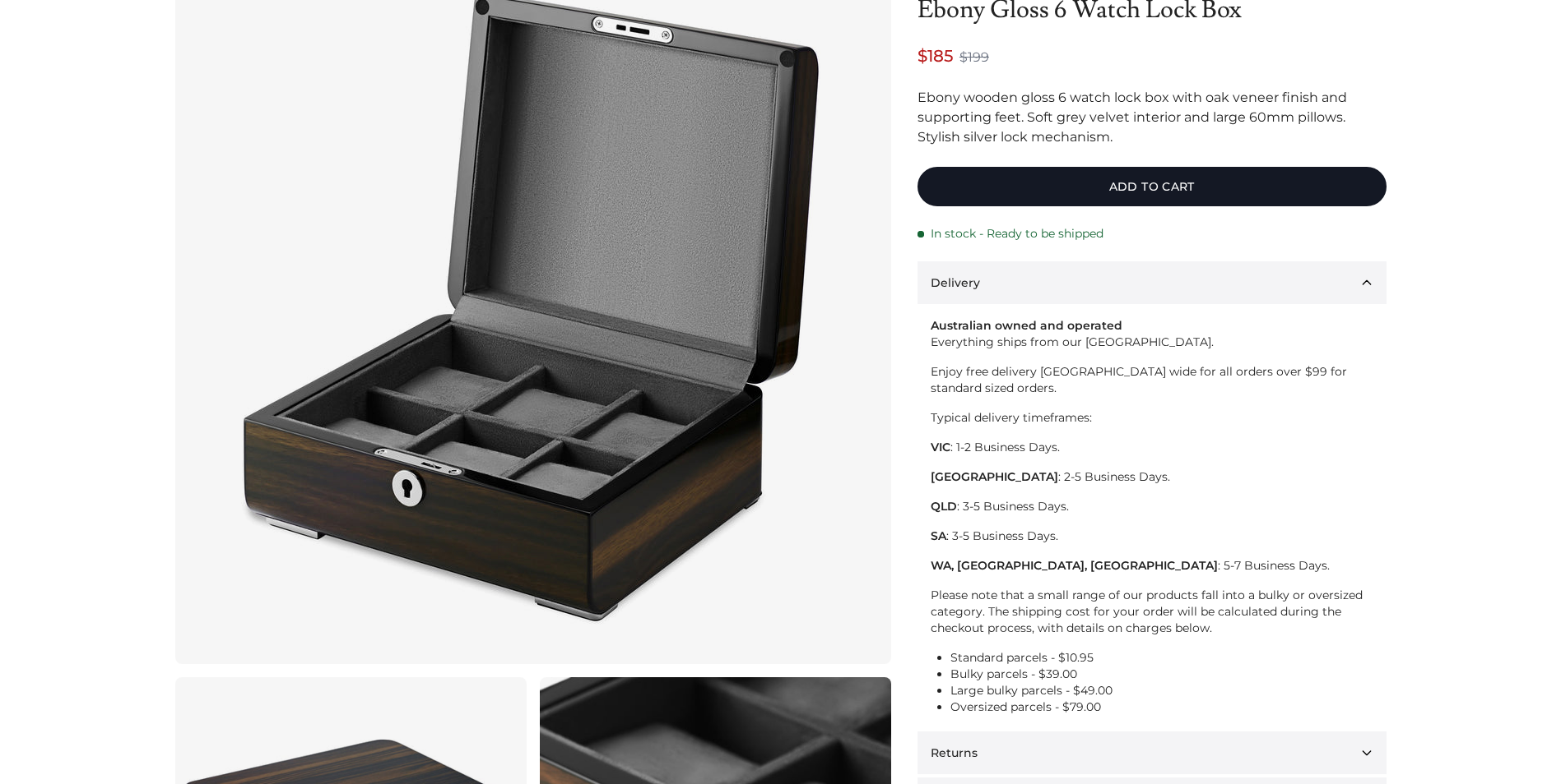
click at [657, 401] on img at bounding box center [530, 309] width 658 height 658
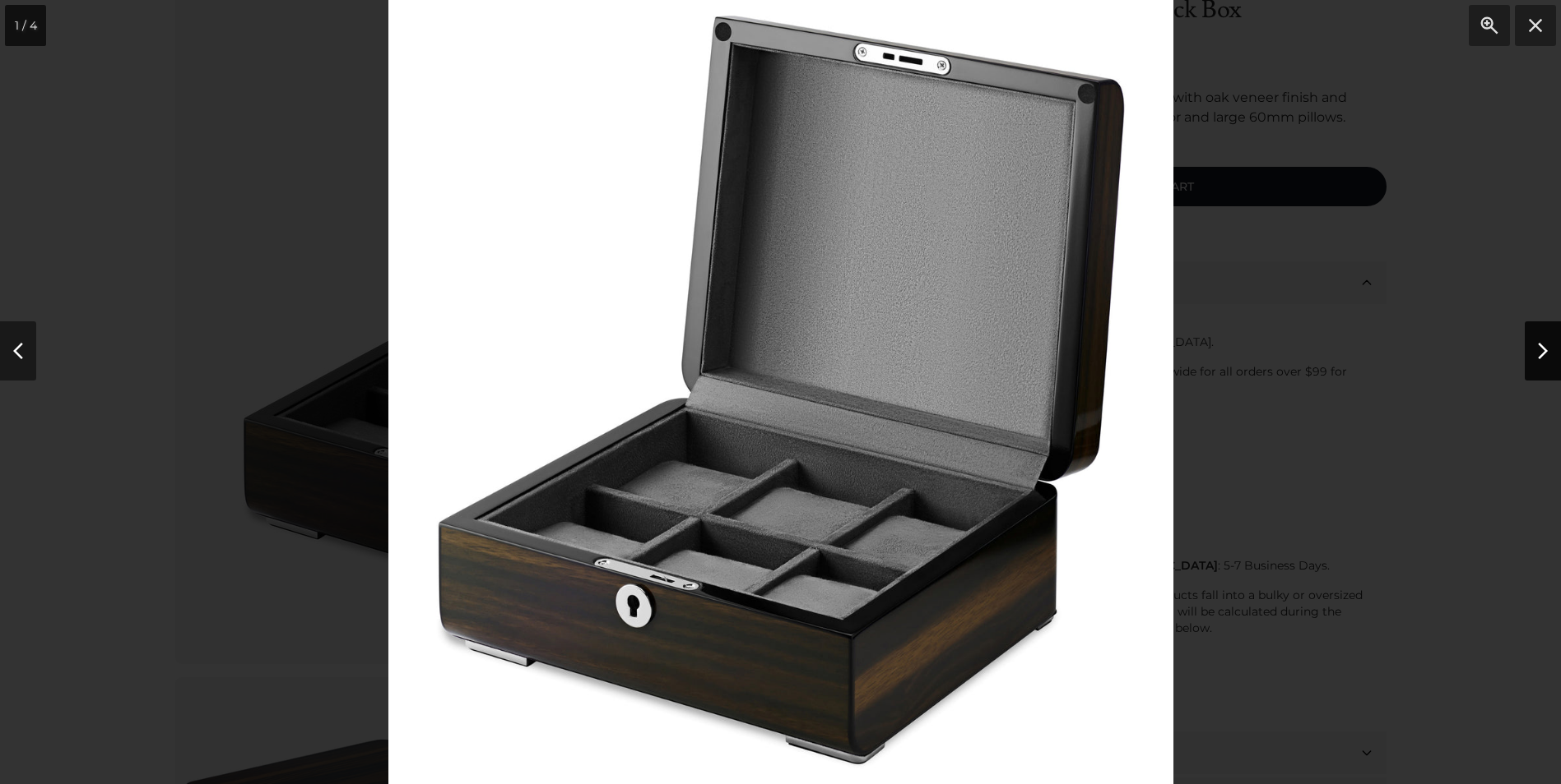
click at [1550, 353] on button "Next" at bounding box center [1542, 351] width 36 height 59
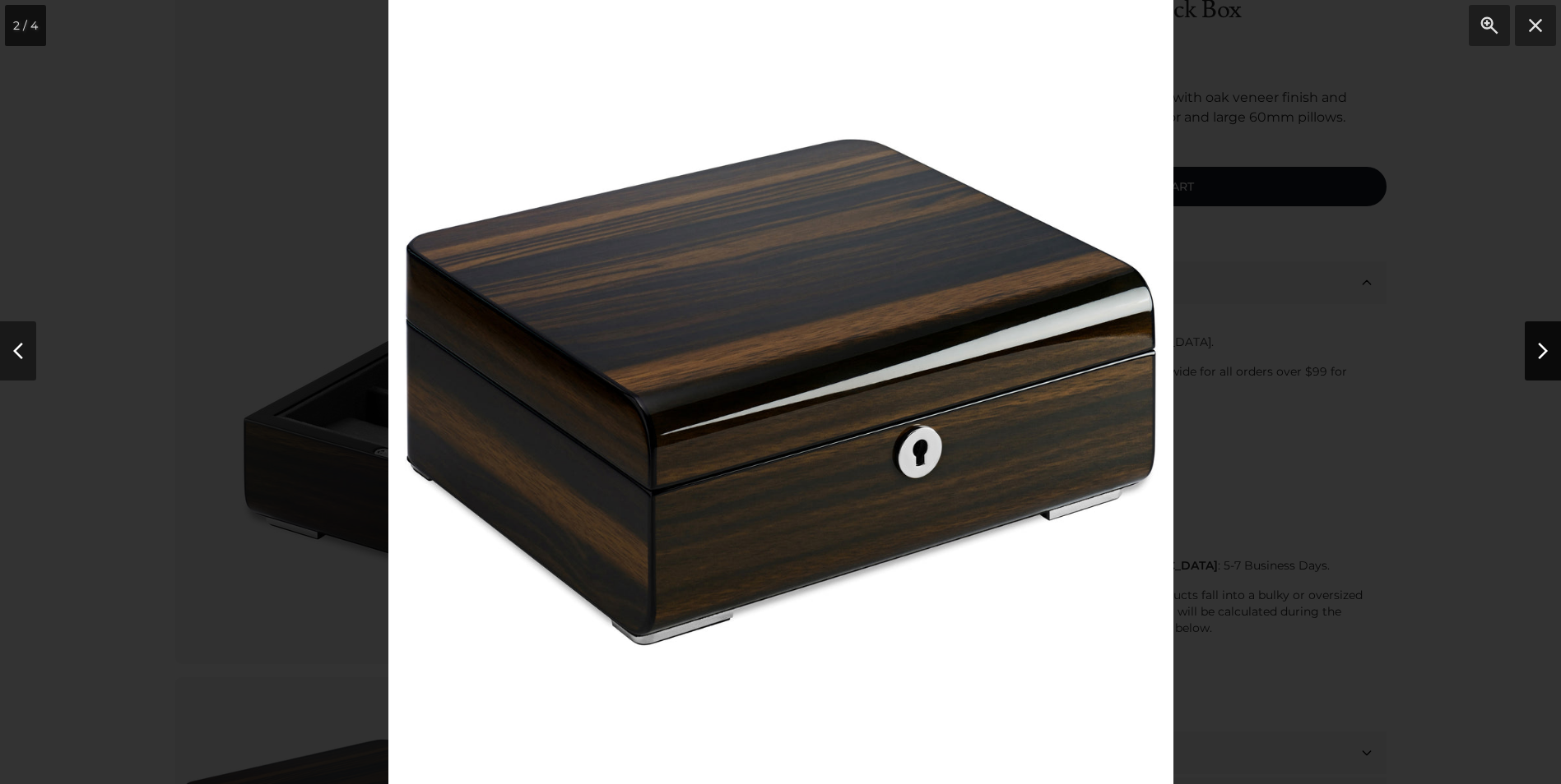
click at [1550, 353] on button "Next" at bounding box center [1542, 351] width 36 height 59
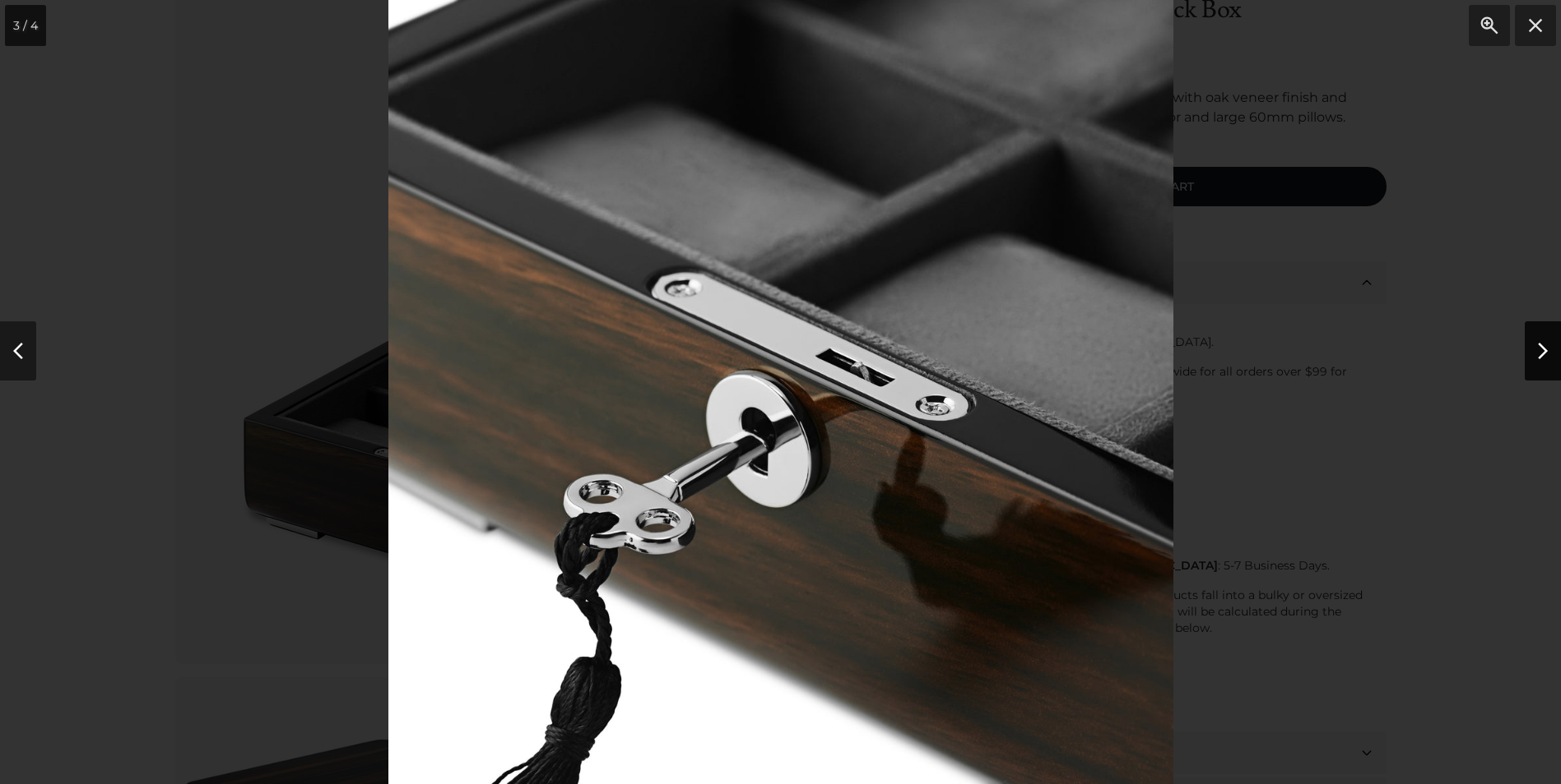
click at [1550, 353] on button "Next" at bounding box center [1542, 351] width 36 height 59
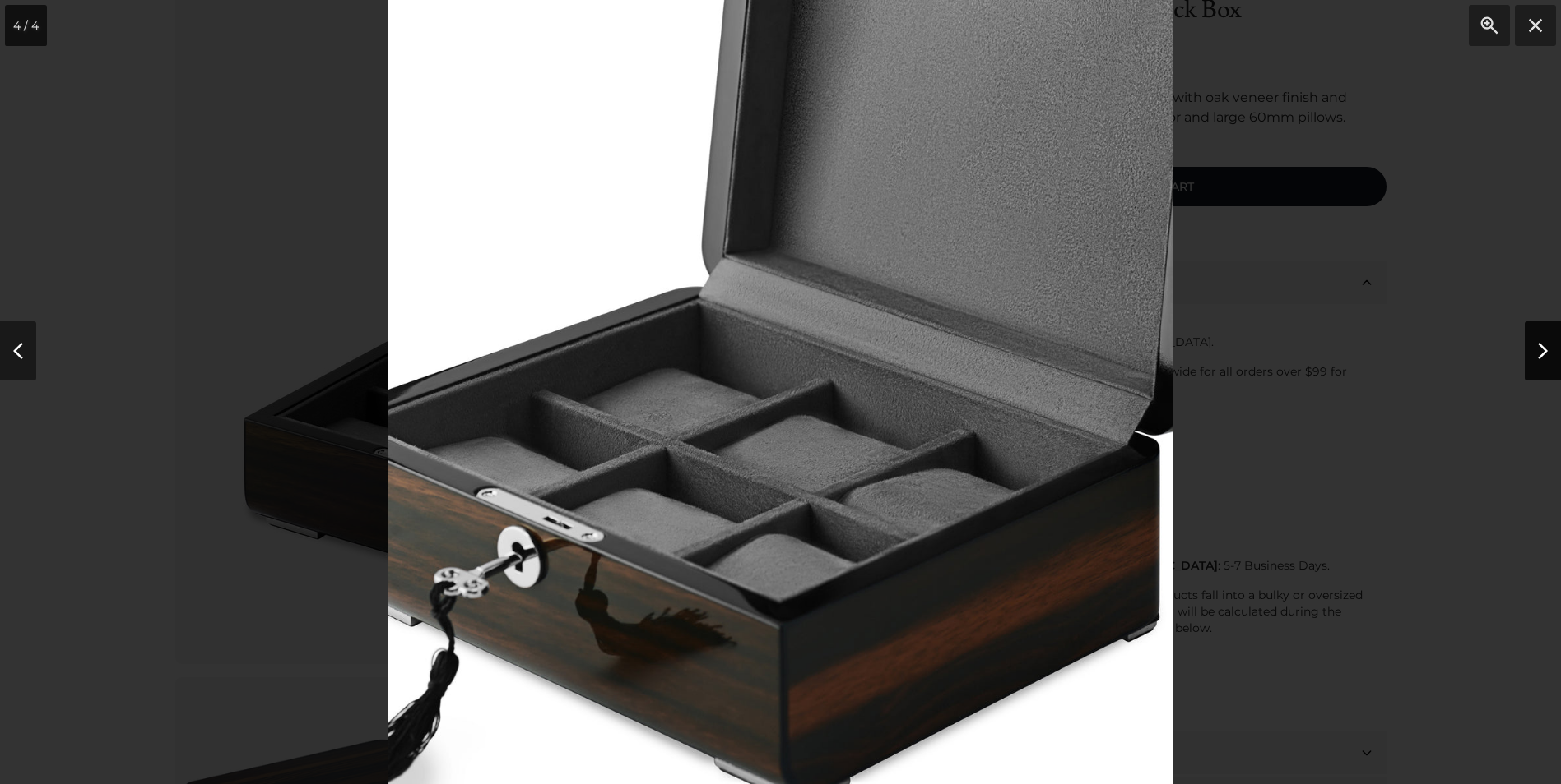
click at [1550, 353] on button "Next" at bounding box center [1542, 351] width 36 height 59
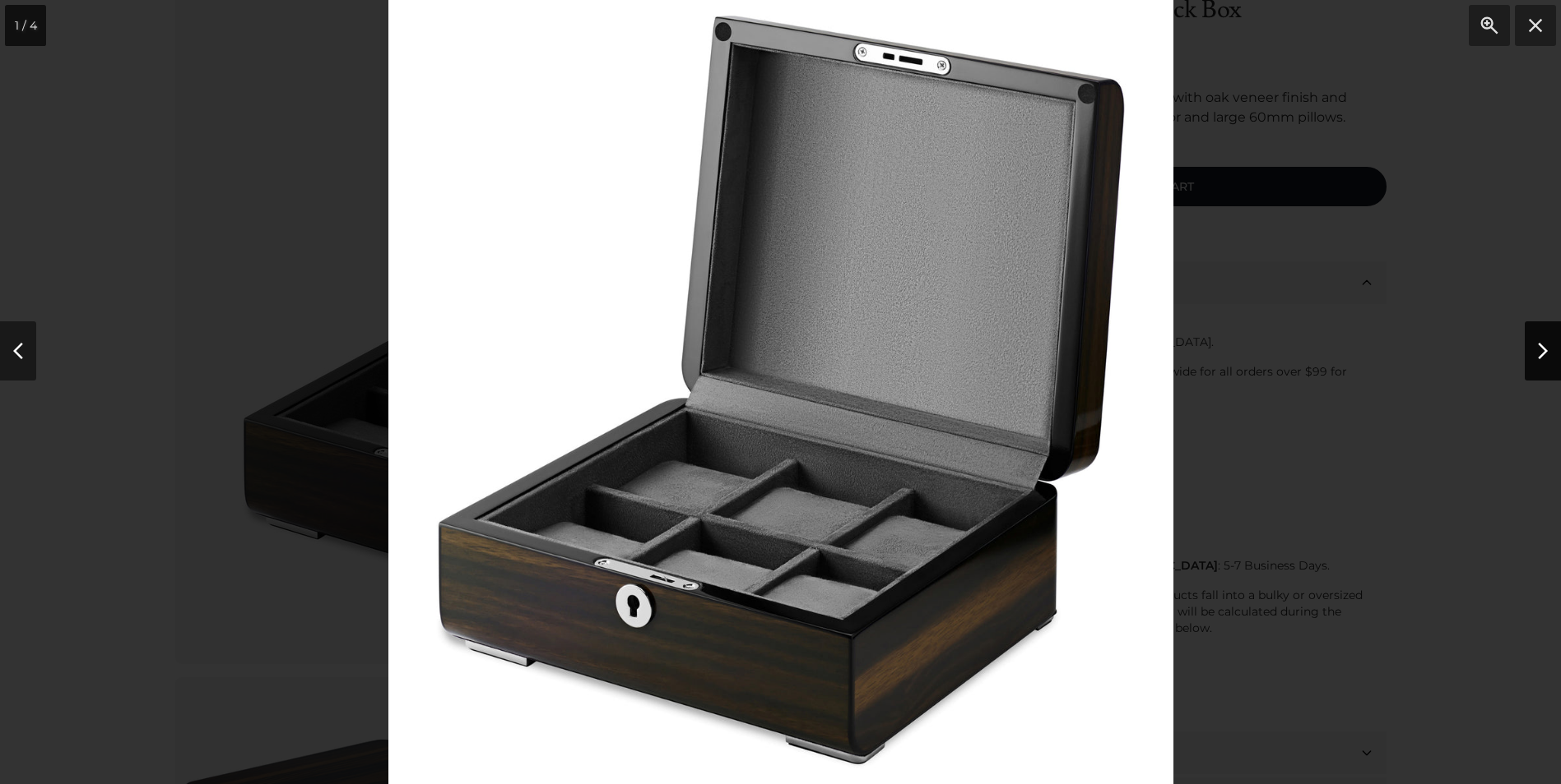
click at [1550, 353] on button "Next" at bounding box center [1542, 351] width 36 height 59
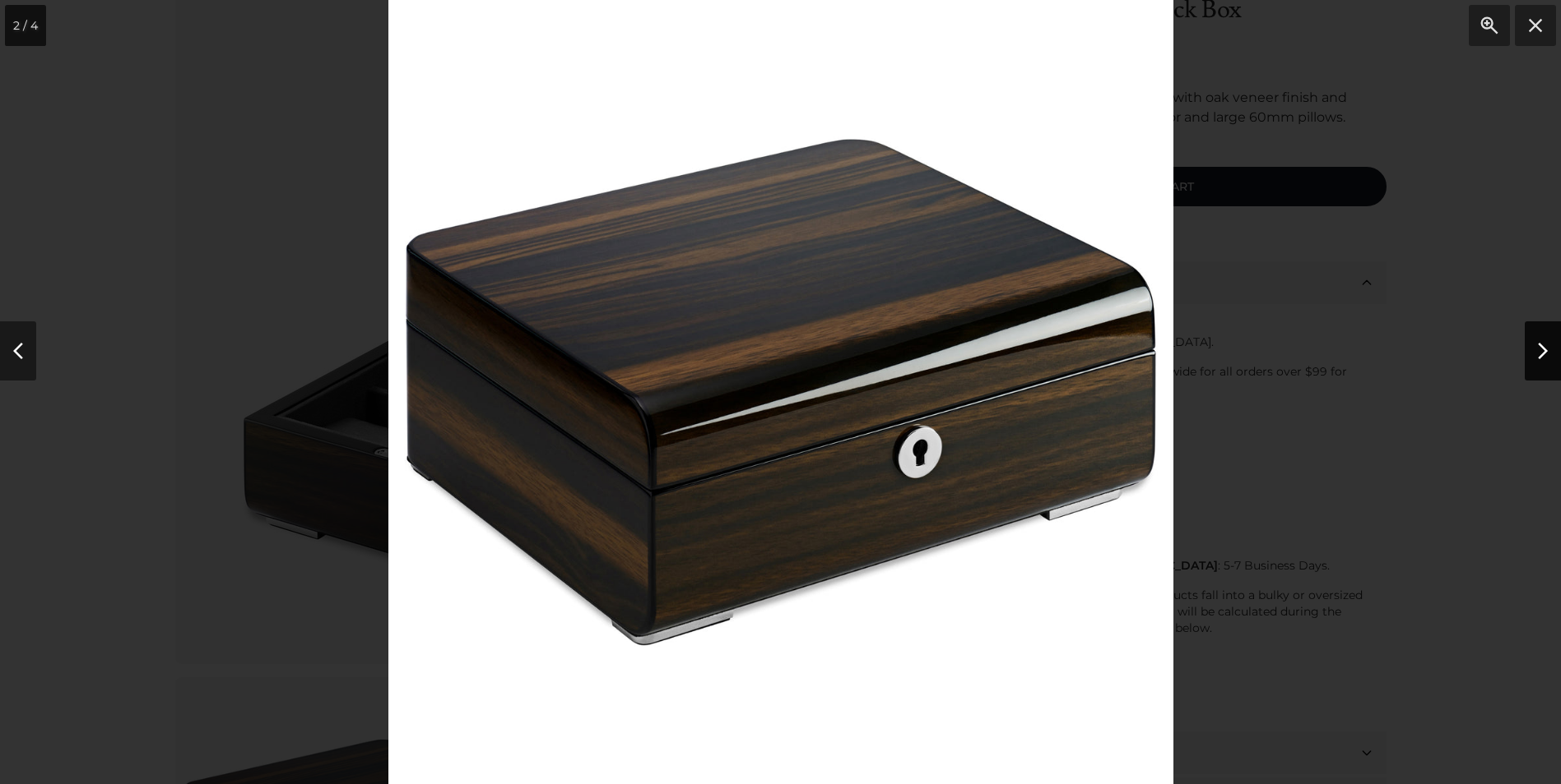
click at [1550, 355] on button "Next" at bounding box center [1542, 351] width 36 height 59
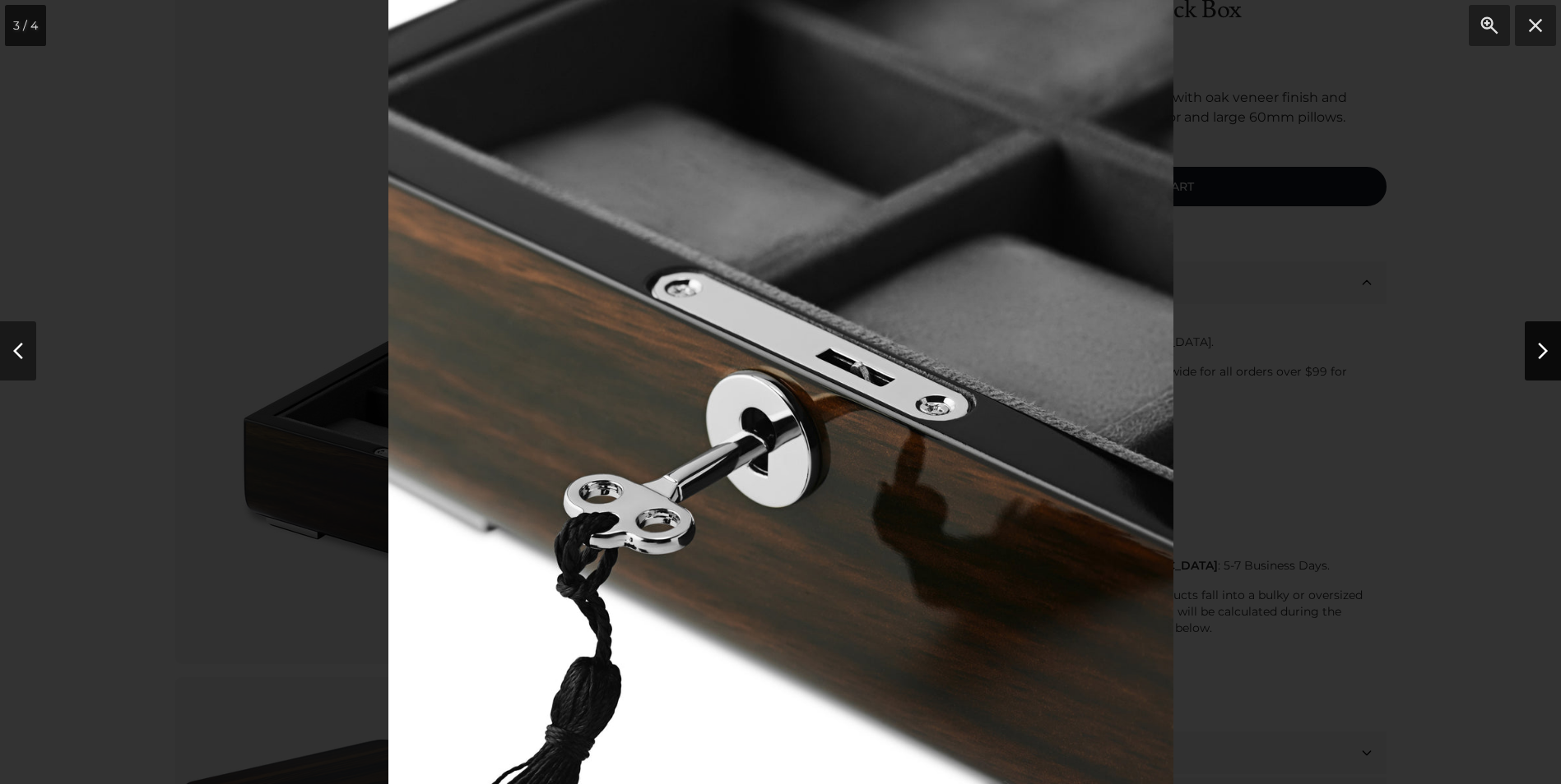
click at [1550, 355] on button "Next" at bounding box center [1542, 351] width 36 height 59
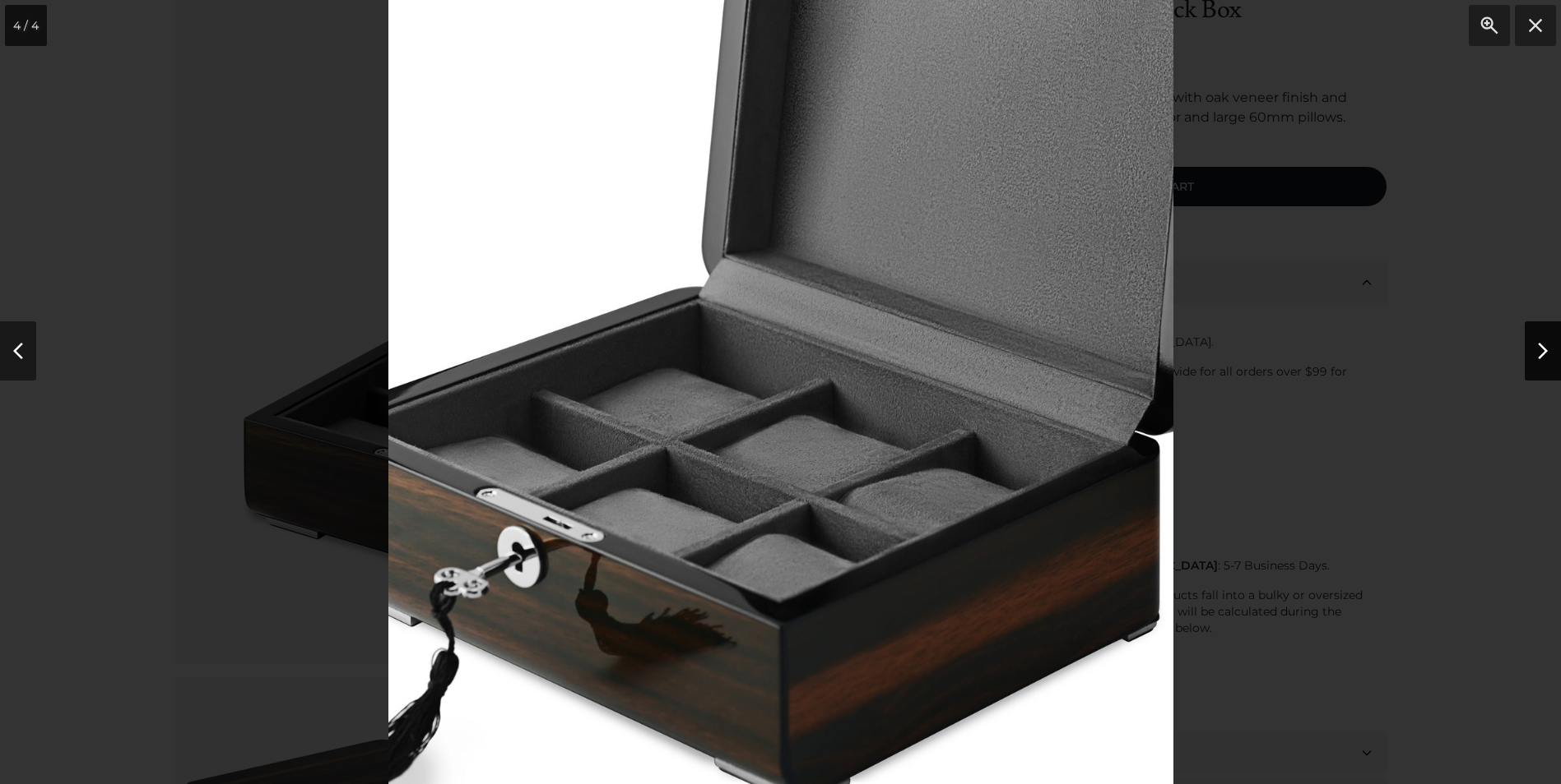
click at [1548, 359] on button "Next" at bounding box center [1542, 351] width 36 height 59
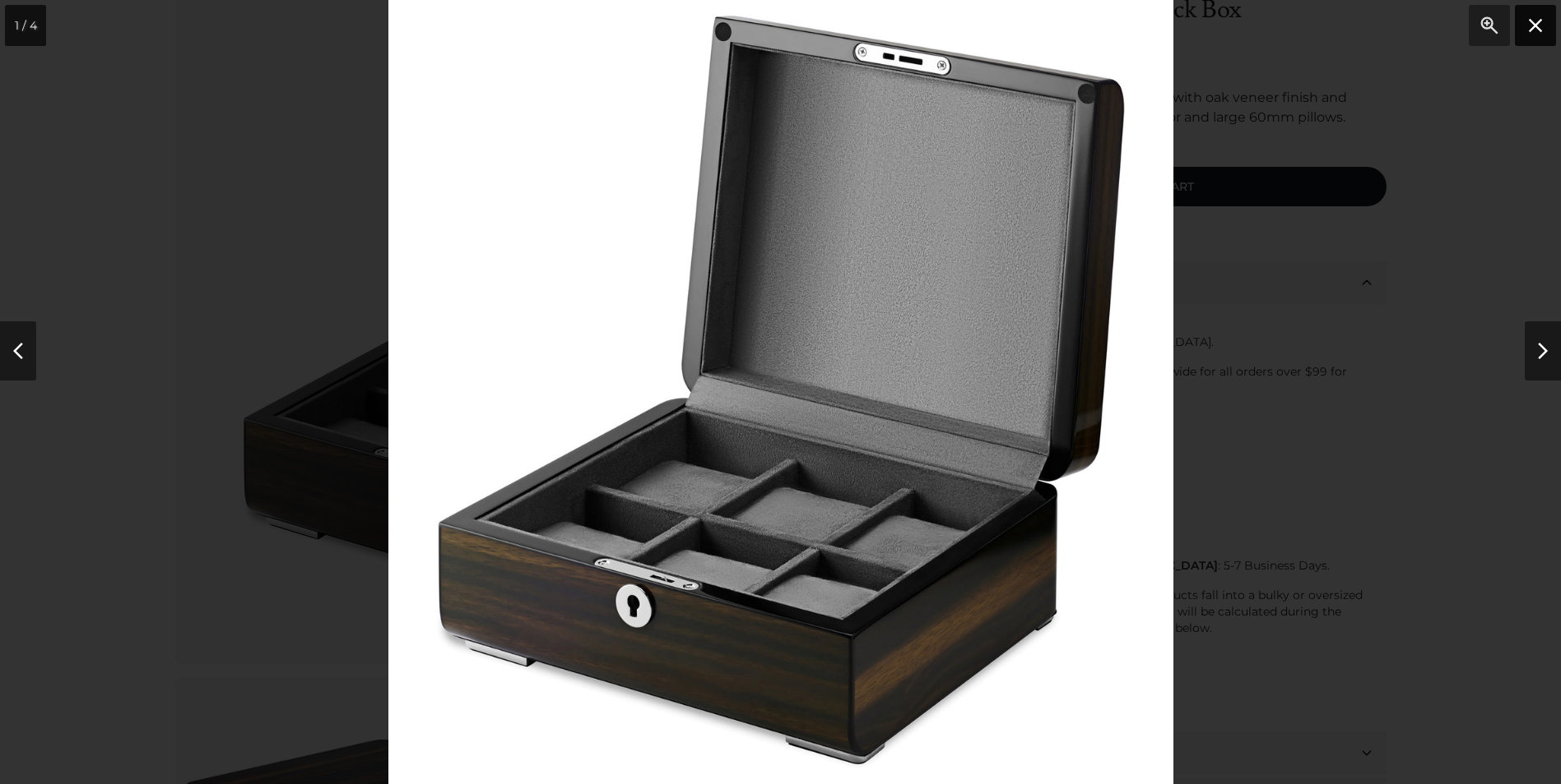
click at [1526, 29] on button "Close" at bounding box center [1535, 25] width 41 height 41
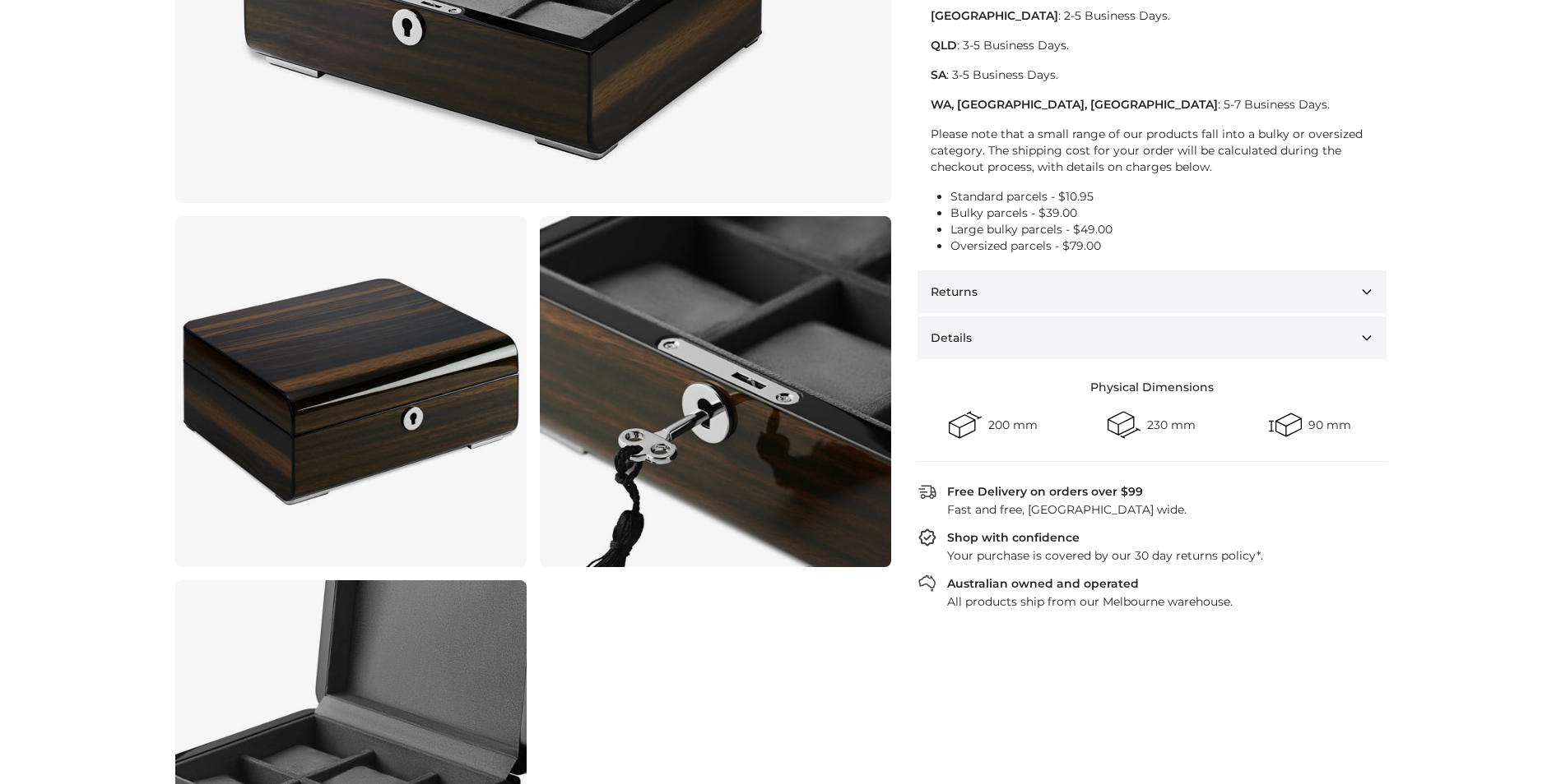
scroll to position [658, 0]
